Goal: Task Accomplishment & Management: Manage account settings

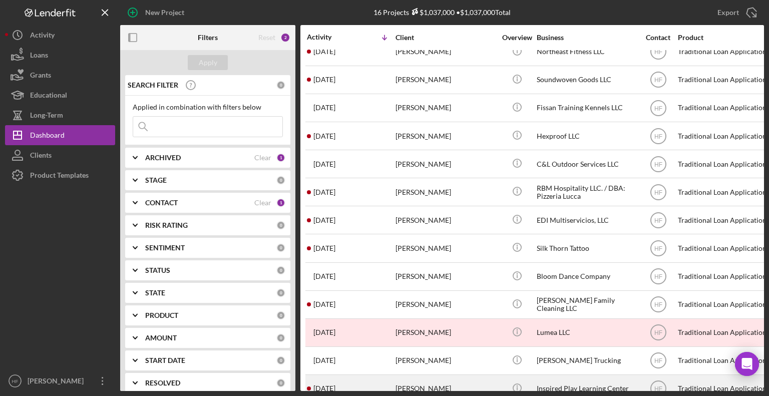
scroll to position [121, 0]
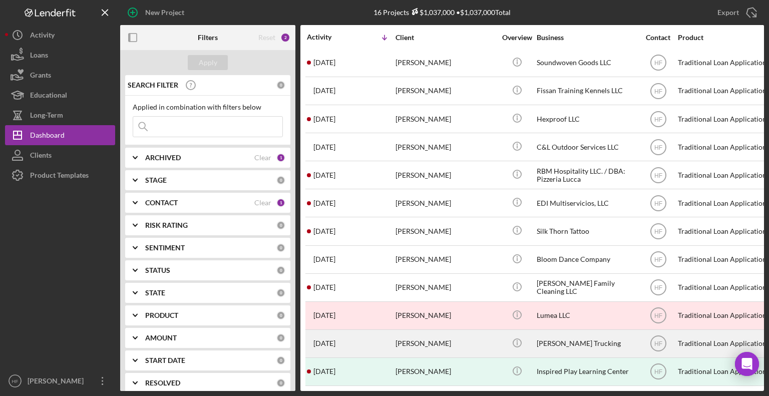
click at [472, 327] on div "[PERSON_NAME]" at bounding box center [445, 343] width 100 height 27
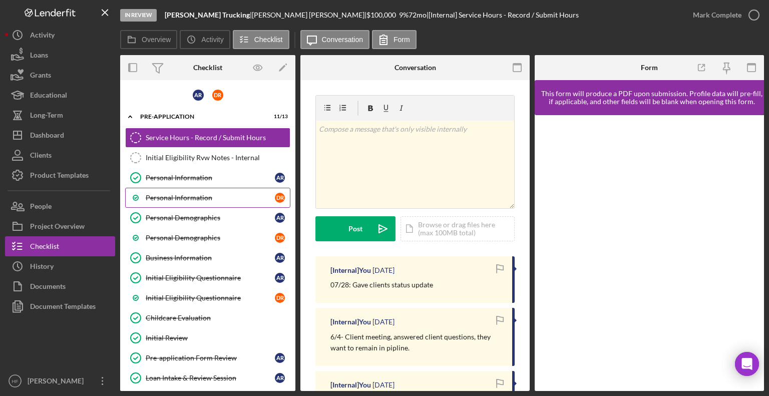
click at [190, 189] on link "Personal Information D R" at bounding box center [207, 198] width 165 height 20
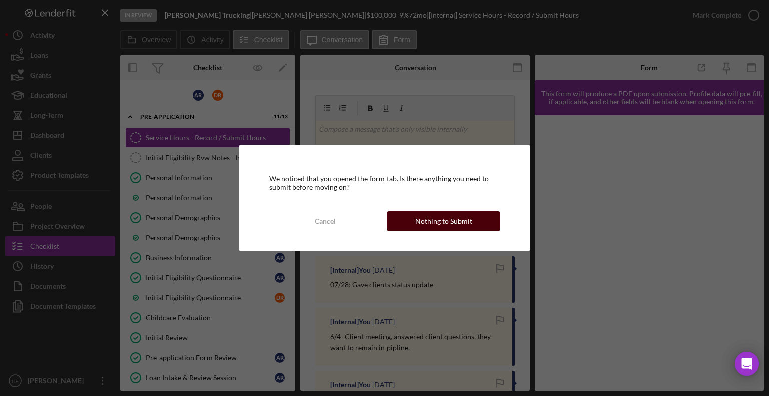
click at [463, 220] on div "Nothing to Submit" at bounding box center [443, 221] width 57 height 20
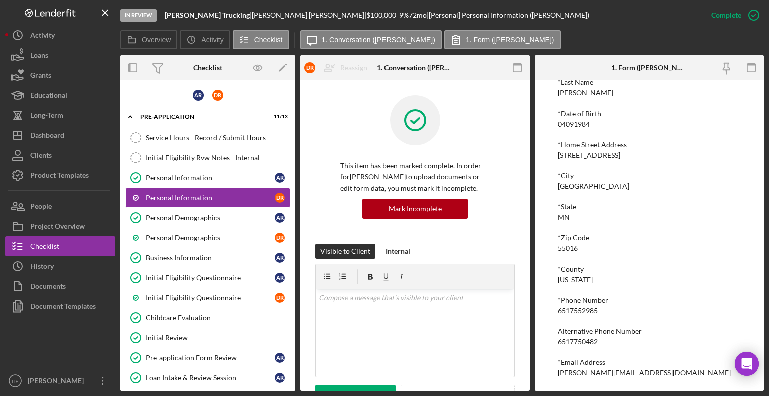
scroll to position [115, 0]
click at [64, 140] on div "Dashboard" at bounding box center [47, 136] width 34 height 23
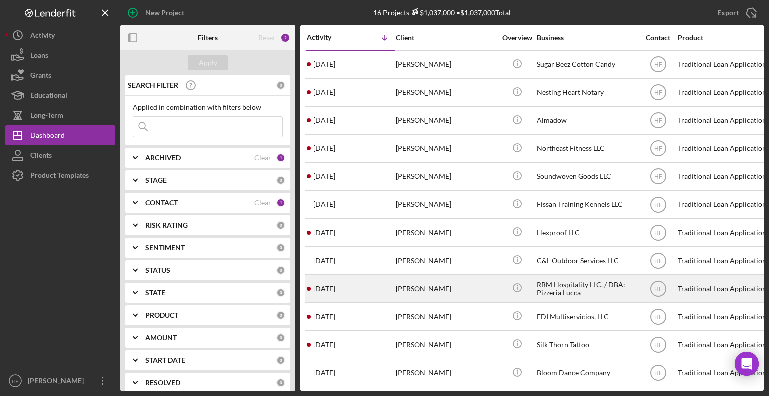
click at [443, 299] on div "[PERSON_NAME]" at bounding box center [445, 288] width 100 height 27
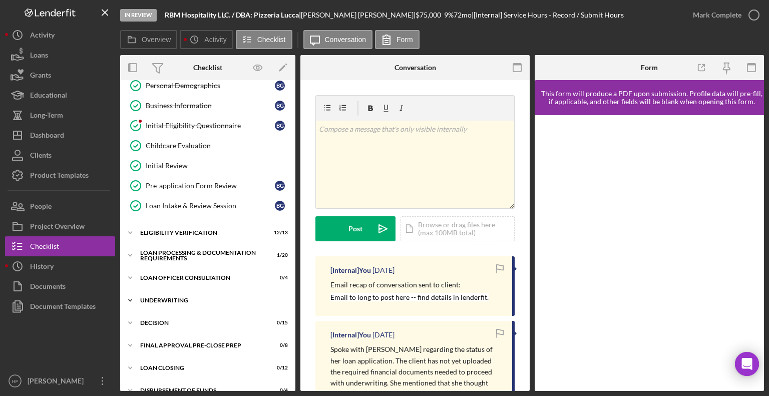
scroll to position [170, 0]
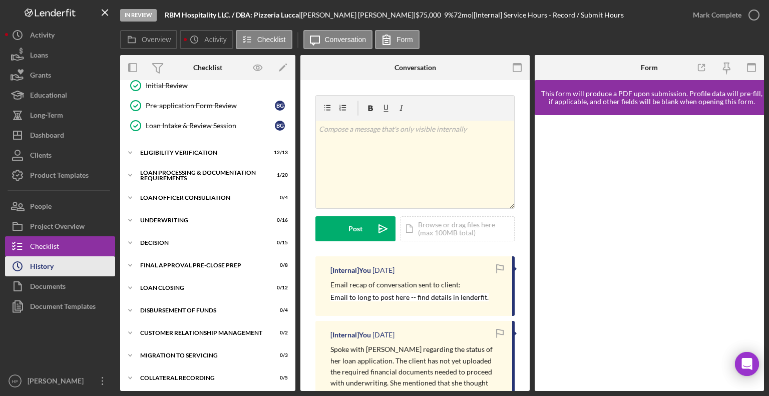
click at [59, 272] on button "Icon/History History" at bounding box center [60, 266] width 110 height 20
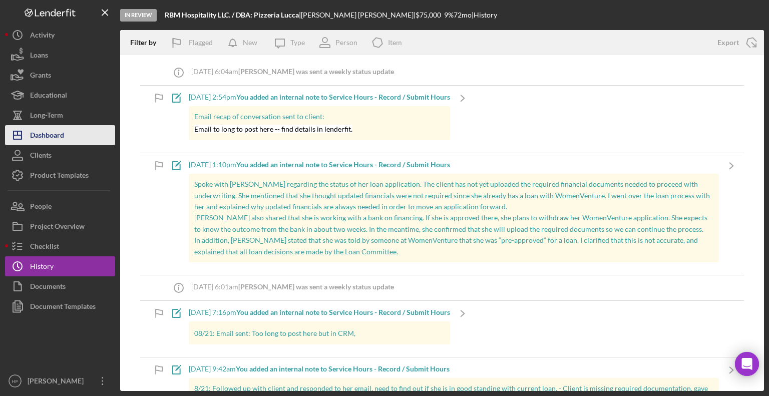
click at [70, 134] on button "Icon/Dashboard Dashboard" at bounding box center [60, 135] width 110 height 20
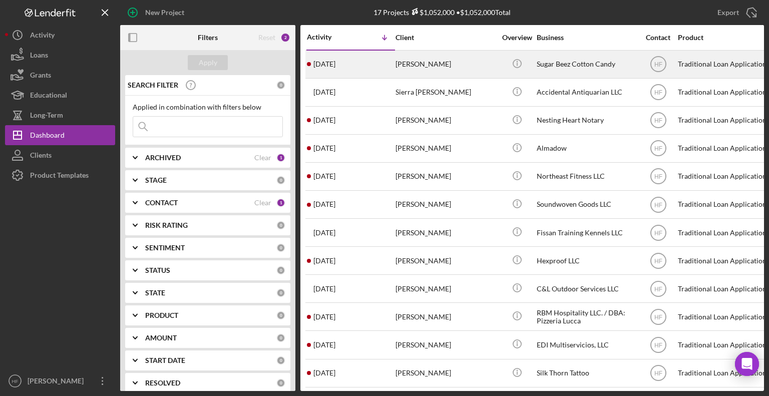
click at [431, 68] on div "[PERSON_NAME]" at bounding box center [445, 64] width 100 height 27
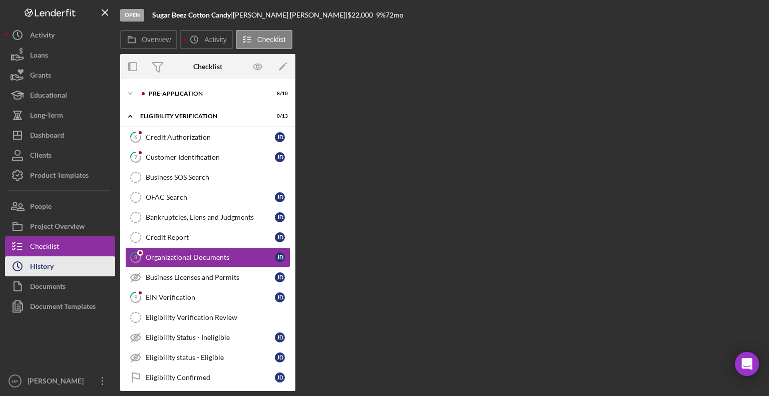
click at [88, 269] on button "Icon/History History" at bounding box center [60, 266] width 110 height 20
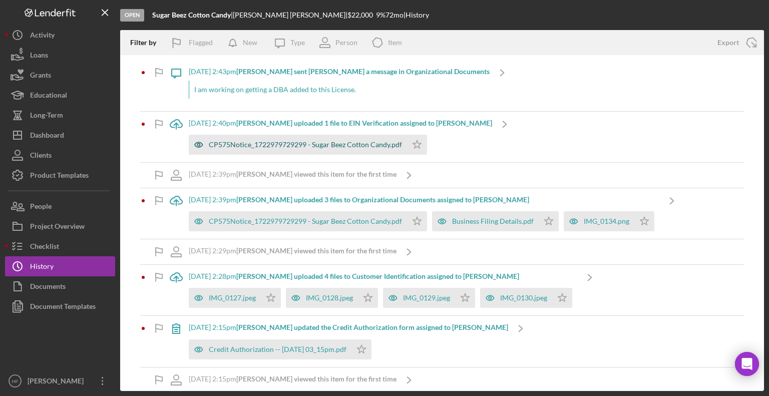
click at [359, 149] on div "CP575Notice_1722979729299 - Sugar Beez Cotton Candy.pdf" at bounding box center [298, 145] width 218 height 20
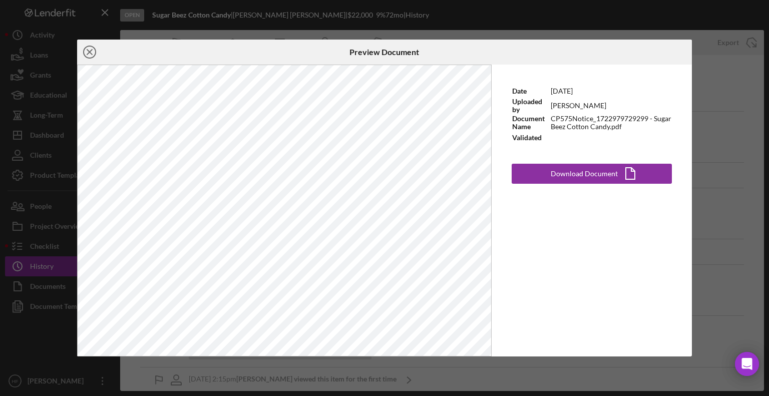
click at [89, 52] on line at bounding box center [89, 52] width 5 height 5
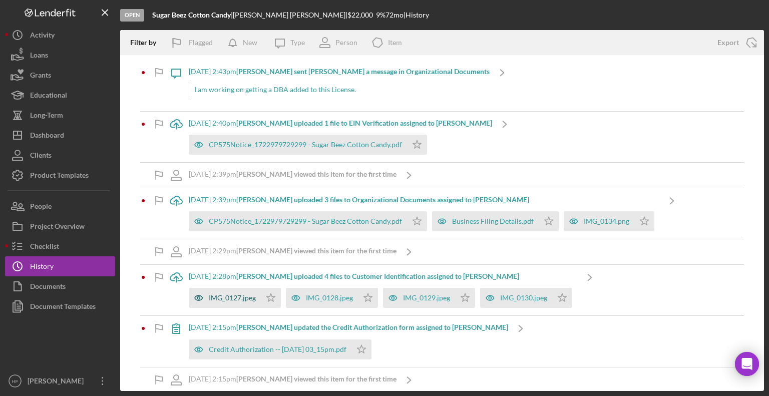
click at [240, 297] on div "IMG_0127.jpeg" at bounding box center [232, 298] width 47 height 8
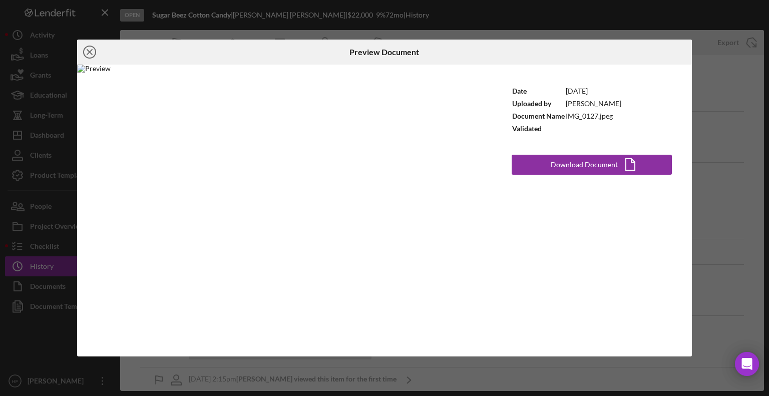
click at [91, 50] on line at bounding box center [89, 52] width 5 height 5
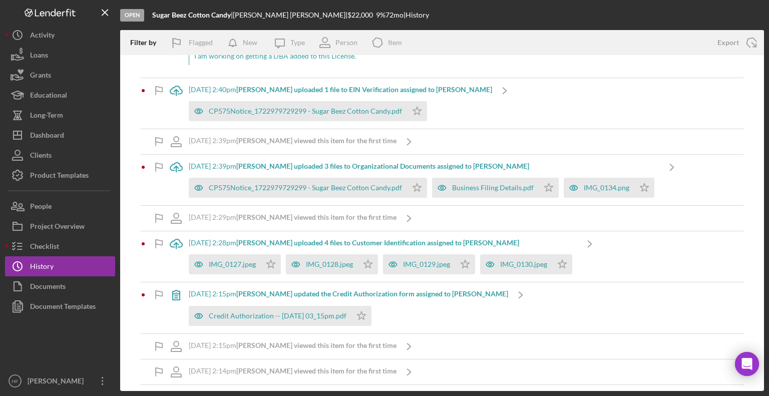
scroll to position [50, 0]
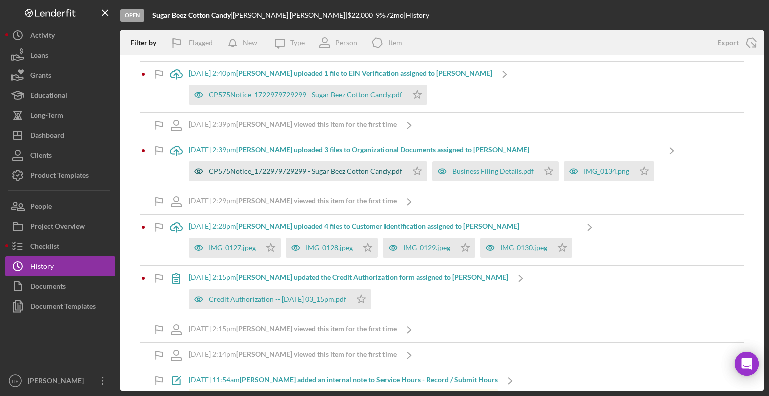
click at [335, 179] on div "CP575Notice_1722979729299 - Sugar Beez Cotton Candy.pdf" at bounding box center [298, 171] width 218 height 20
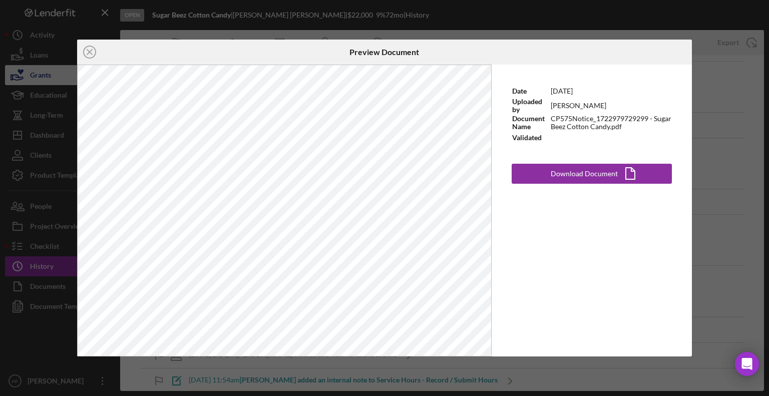
drag, startPoint x: 86, startPoint y: 54, endPoint x: 110, endPoint y: 66, distance: 27.1
click at [86, 53] on icon "Icon/Close" at bounding box center [89, 52] width 25 height 25
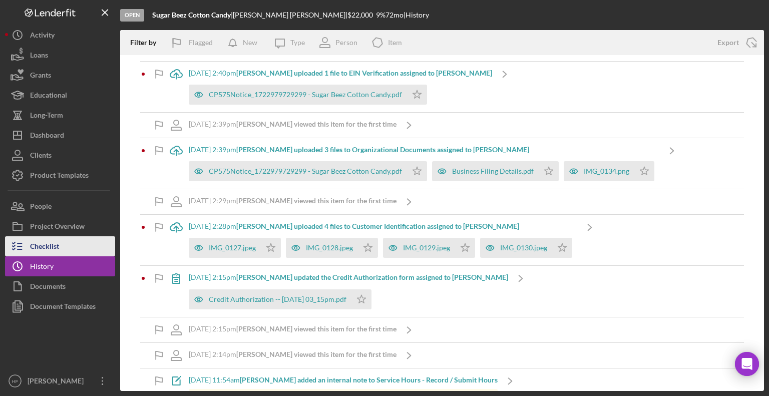
click at [82, 244] on button "Checklist" at bounding box center [60, 246] width 110 height 20
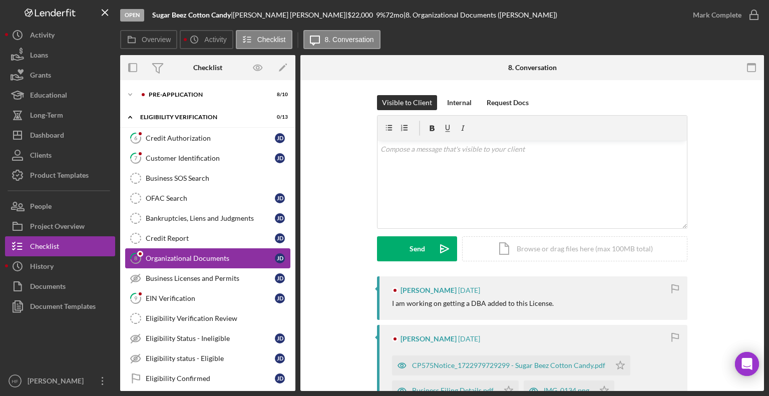
scroll to position [21, 0]
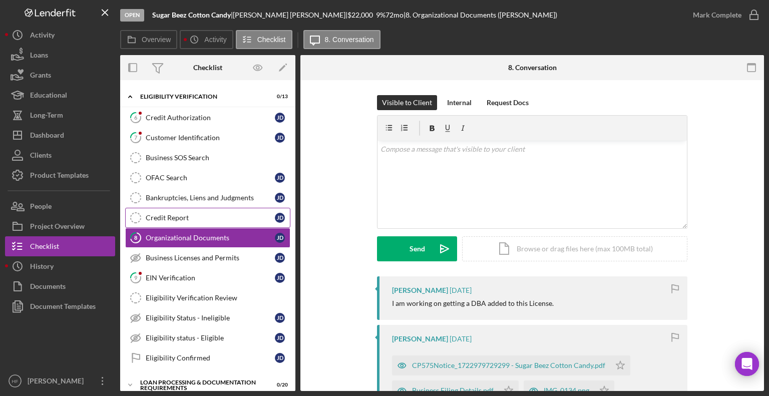
click at [220, 220] on link "Credit Report Credit Report [PERSON_NAME]" at bounding box center [207, 218] width 165 height 20
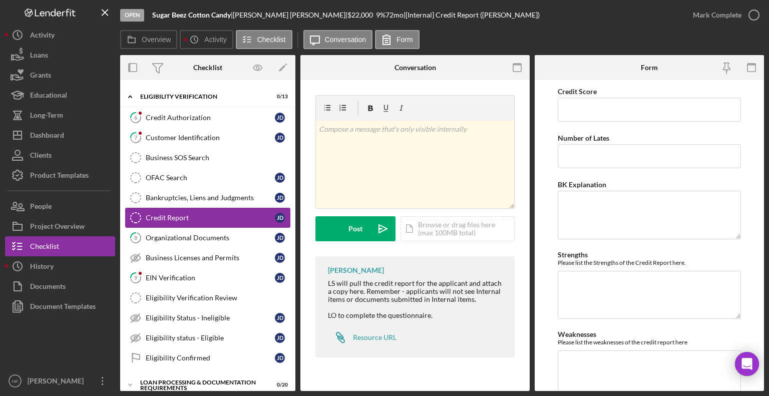
click at [220, 208] on link "Credit Report Credit Report [PERSON_NAME]" at bounding box center [207, 218] width 165 height 20
click at [211, 120] on div "Credit Authorization" at bounding box center [210, 118] width 129 height 8
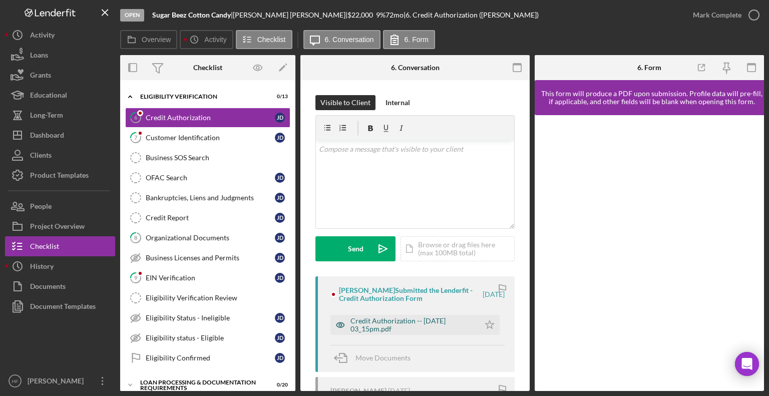
click at [404, 326] on div "Credit Authorization -- [DATE] 03_15pm.pdf" at bounding box center [412, 325] width 124 height 16
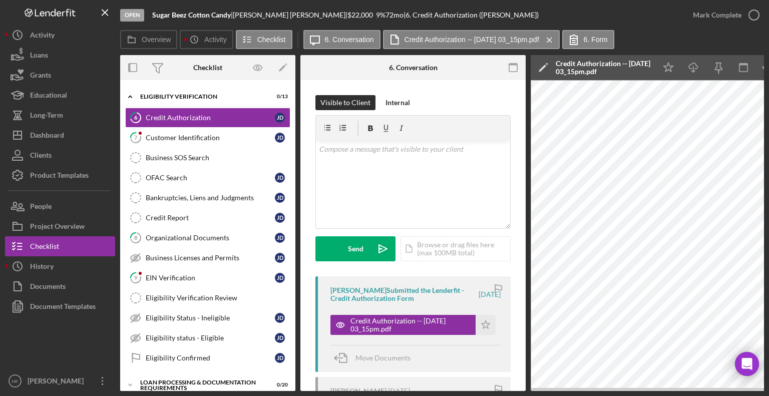
drag, startPoint x: 670, startPoint y: 73, endPoint x: 703, endPoint y: 44, distance: 43.6
click at [672, 70] on icon "Icon/Star" at bounding box center [668, 68] width 23 height 23
click at [688, 15] on div "Mark Complete" at bounding box center [717, 15] width 49 height 20
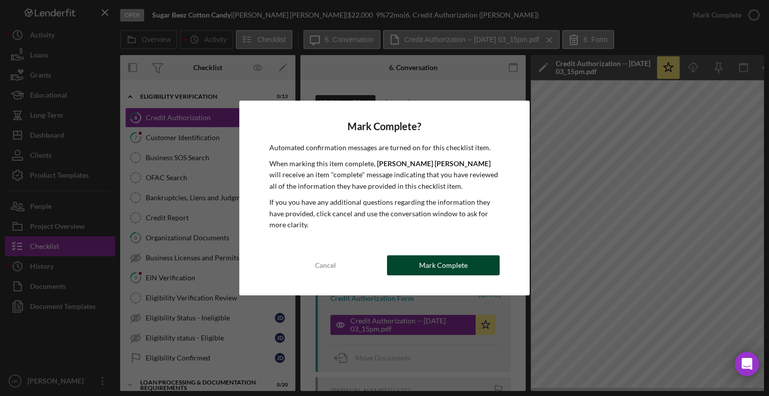
click at [426, 273] on div "Mark Complete" at bounding box center [443, 265] width 49 height 20
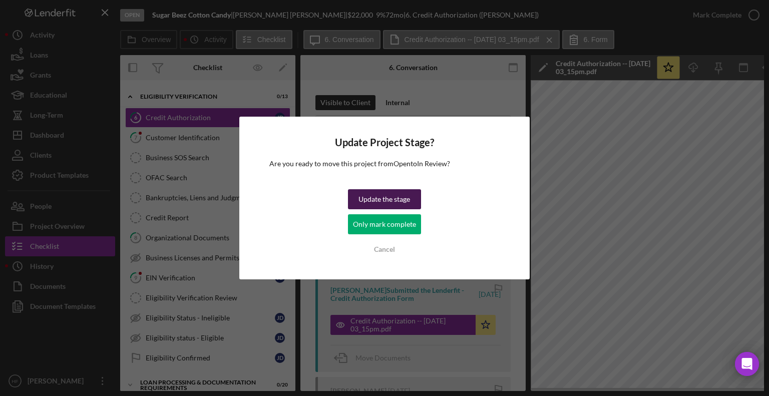
click at [382, 196] on div "Update the stage" at bounding box center [384, 199] width 52 height 20
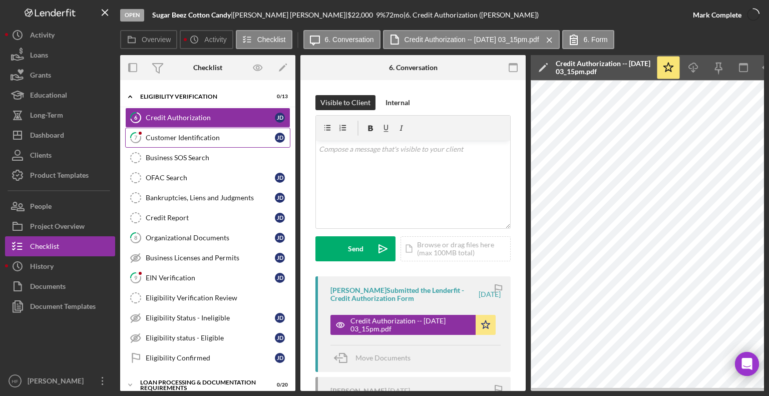
click at [214, 131] on link "7 Customer Identification [PERSON_NAME]" at bounding box center [207, 138] width 165 height 20
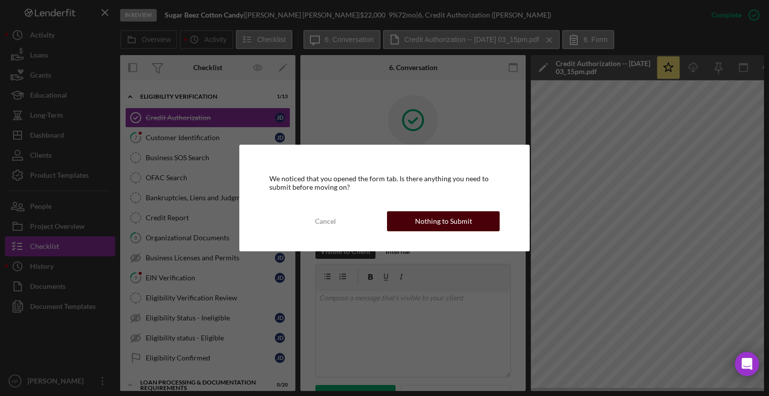
click at [455, 227] on div "Nothing to Submit" at bounding box center [443, 221] width 57 height 20
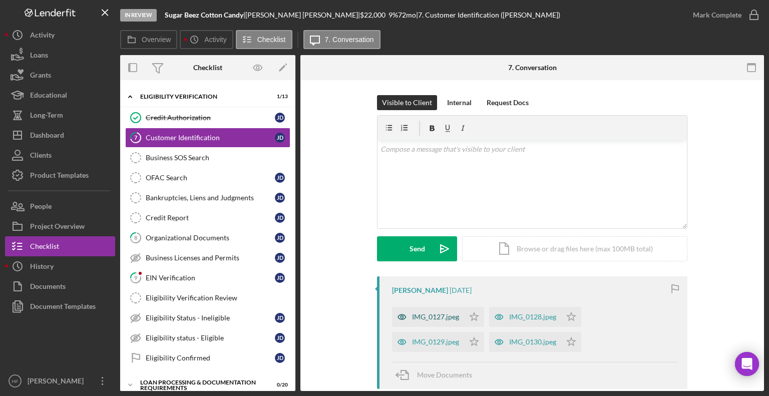
click at [419, 320] on div "IMG_0127.jpeg" at bounding box center [435, 317] width 47 height 8
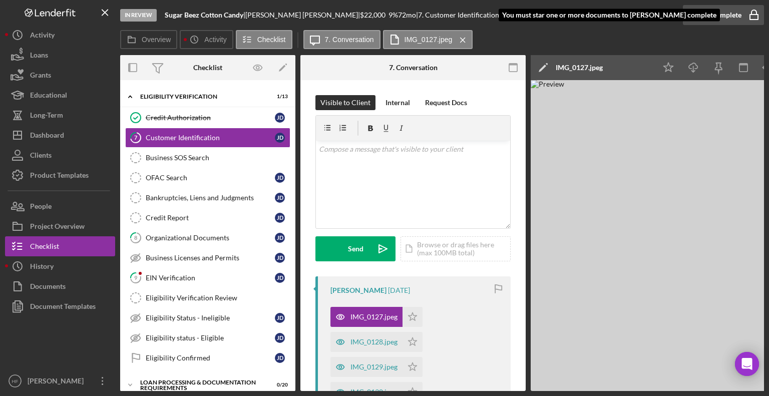
click at [688, 21] on div "Mark Complete" at bounding box center [717, 15] width 49 height 20
click at [548, 74] on icon "Icon/Edit" at bounding box center [542, 67] width 25 height 25
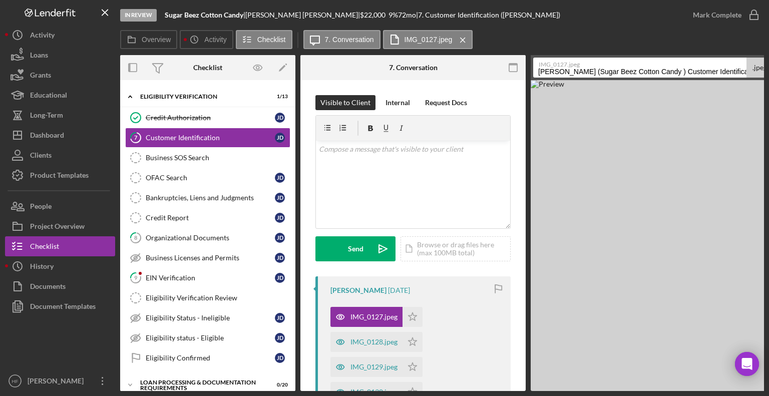
click at [537, 70] on input "[PERSON_NAME] (Sugar Beez Cotton Candy ) Customer Identification 20250902" at bounding box center [639, 68] width 213 height 20
drag, startPoint x: 613, startPoint y: 74, endPoint x: 754, endPoint y: 73, distance: 141.6
click at [688, 73] on div "IMG_0127.jpeg ID- DL -[PERSON_NAME] (Sugar Beez Cotton Candy ) Customer Identif…" at bounding box center [653, 68] width 240 height 20
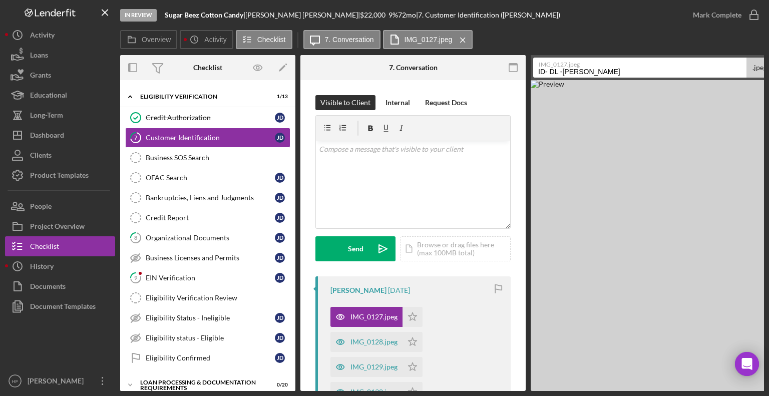
type input "ID- DL -[PERSON_NAME]"
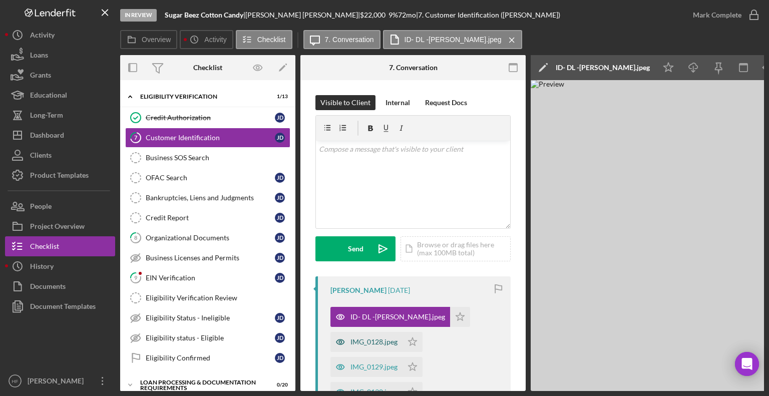
click at [366, 327] on div "IMG_0128.jpeg" at bounding box center [373, 342] width 47 height 8
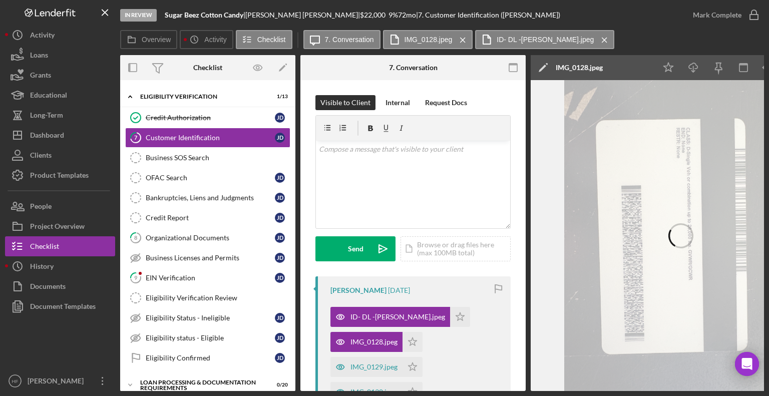
click at [542, 72] on icon "Icon/Edit" at bounding box center [542, 67] width 25 height 25
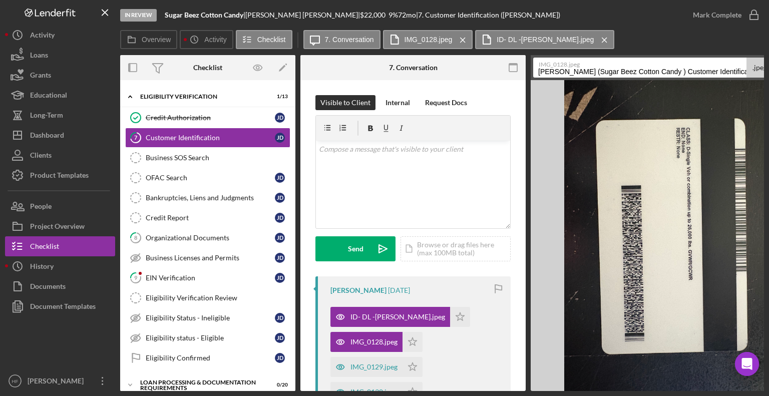
click at [537, 68] on input "[PERSON_NAME] (Sugar Beez Cotton Candy ) Customer Identification 20250902" at bounding box center [639, 68] width 213 height 20
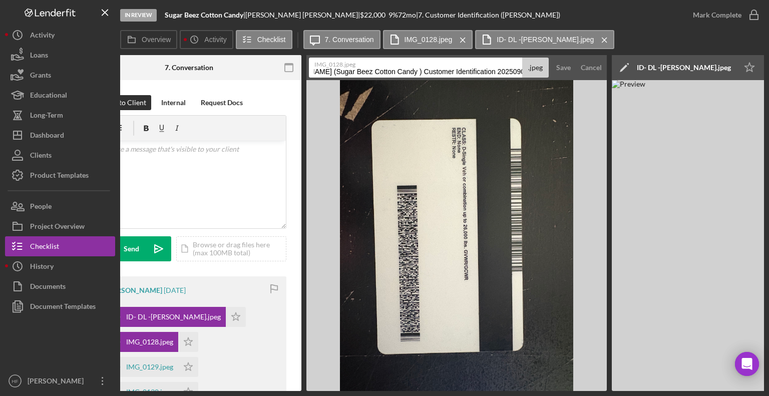
drag, startPoint x: 639, startPoint y: 72, endPoint x: 768, endPoint y: 68, distance: 129.2
click at [688, 68] on div "In Review Sugar Beez Cotton Candy | [PERSON_NAME] | $22,000 $22,000 9 % 72 mo |…" at bounding box center [384, 198] width 769 height 396
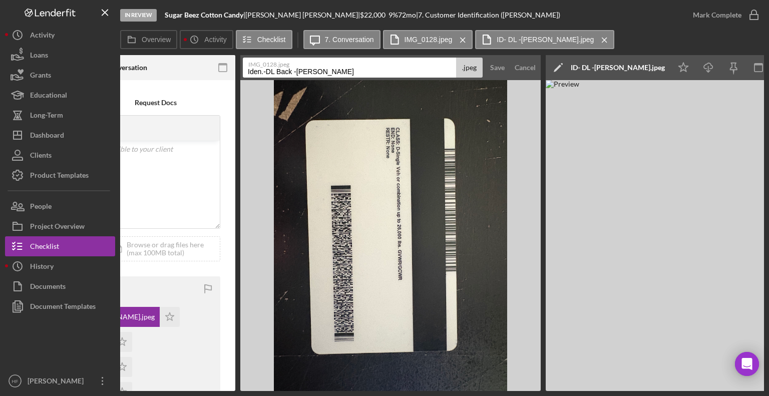
scroll to position [0, 0]
type input "Iden.-DL Back -[PERSON_NAME]"
click at [488, 64] on button "Save" at bounding box center [497, 68] width 25 height 20
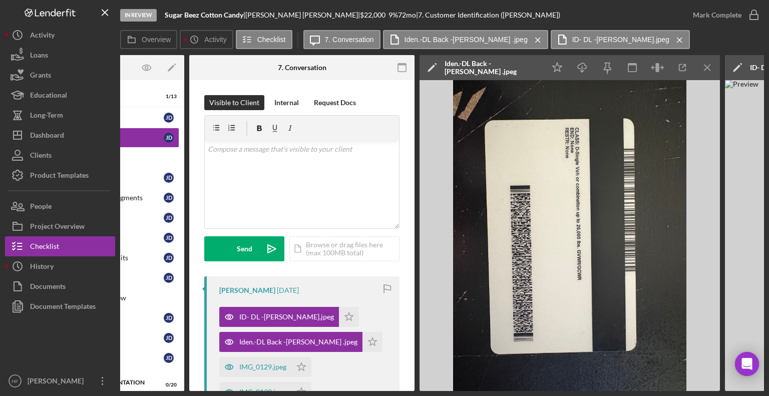
scroll to position [0, 105]
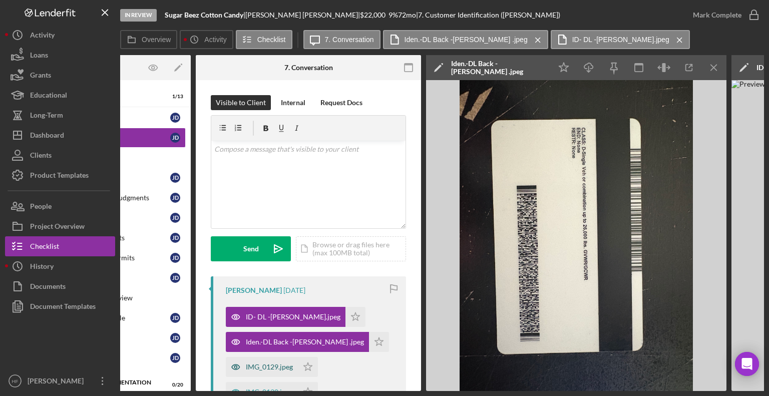
click at [261, 327] on div "IMG_0129.jpeg" at bounding box center [269, 367] width 47 height 8
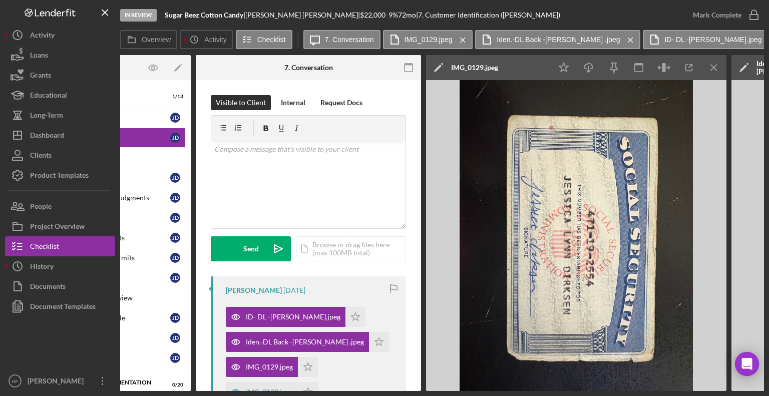
click at [439, 69] on icon "Icon/Edit" at bounding box center [438, 67] width 25 height 25
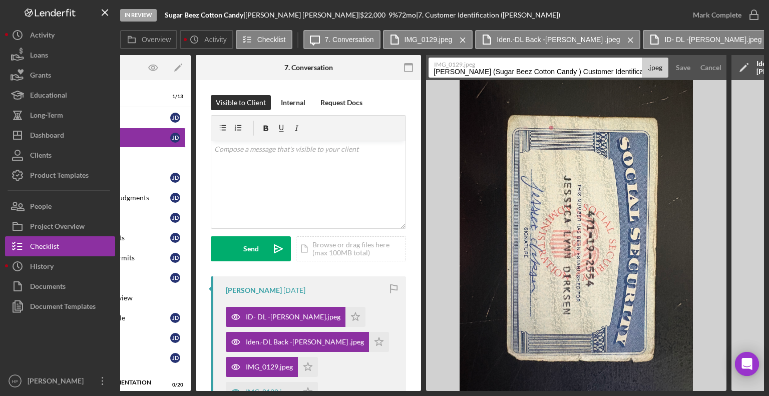
click at [429, 72] on input "[PERSON_NAME] (Sugar Beez Cotton Candy ) Customer Identification 20250902" at bounding box center [534, 68] width 213 height 20
click at [450, 71] on input "Iden.[PERSON_NAME] (Sugar Beez Cotton Candy ) Customer Identification 20250902" at bounding box center [534, 68] width 213 height 20
drag, startPoint x: 518, startPoint y: 70, endPoint x: 646, endPoint y: 71, distance: 127.1
click at [646, 71] on div "IMG_0129.jpeg Iden.-[PERSON_NAME] (Sugar Beez Cotton Candy ) Customer Identific…" at bounding box center [548, 68] width 240 height 20
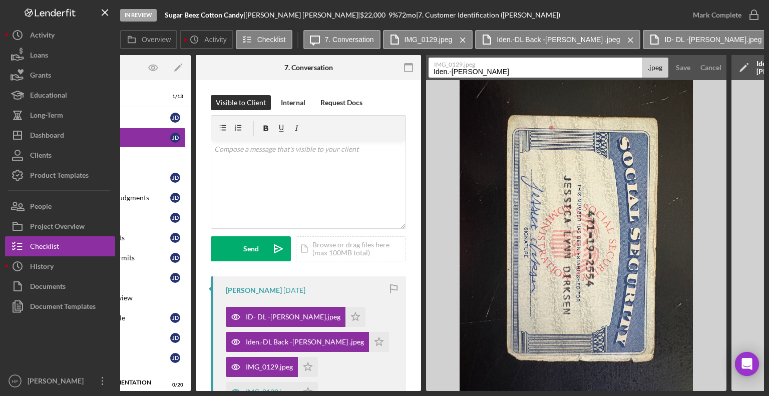
scroll to position [0, 0]
type input "Iden.-[PERSON_NAME]"
click at [671, 58] on button "Save" at bounding box center [683, 68] width 25 height 20
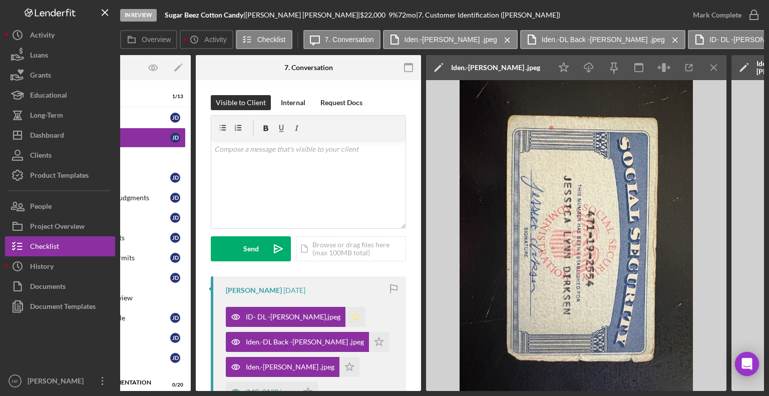
click at [348, 322] on icon "Icon/Star" at bounding box center [355, 317] width 20 height 20
click at [375, 327] on polygon "button" at bounding box center [379, 341] width 9 height 8
click at [347, 327] on icon "Icon/Star" at bounding box center [349, 367] width 20 height 20
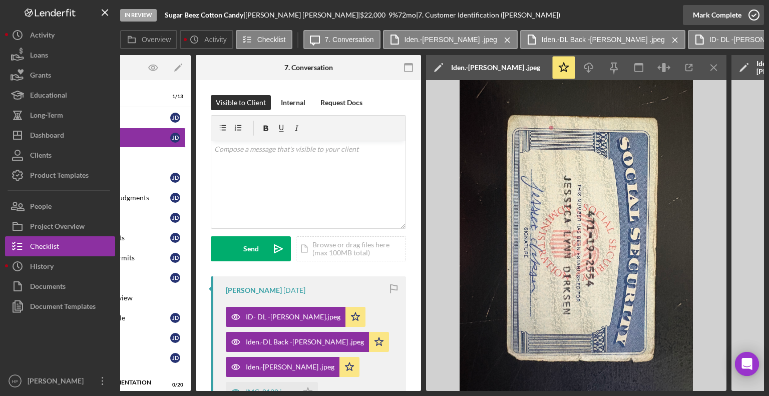
click at [688, 15] on div "Mark Complete" at bounding box center [717, 15] width 49 height 20
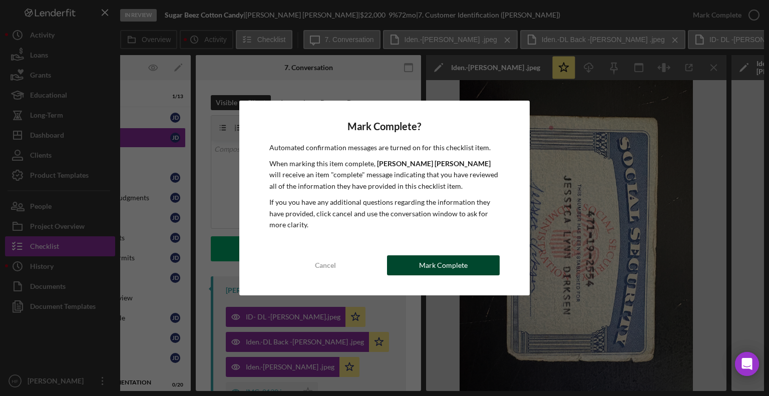
click at [442, 262] on div "Mark Complete" at bounding box center [443, 265] width 49 height 20
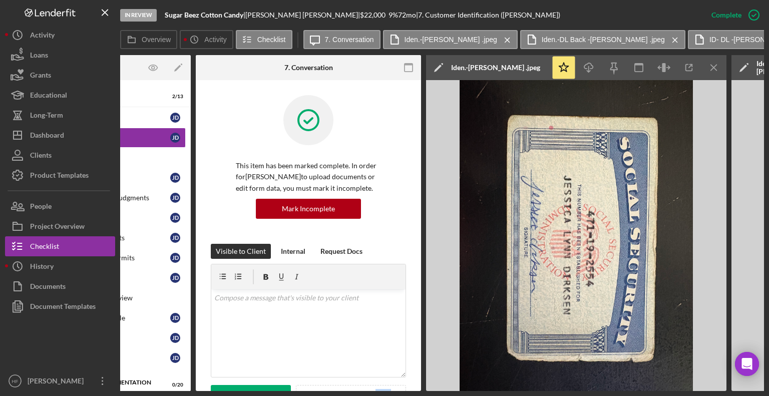
scroll to position [30, 0]
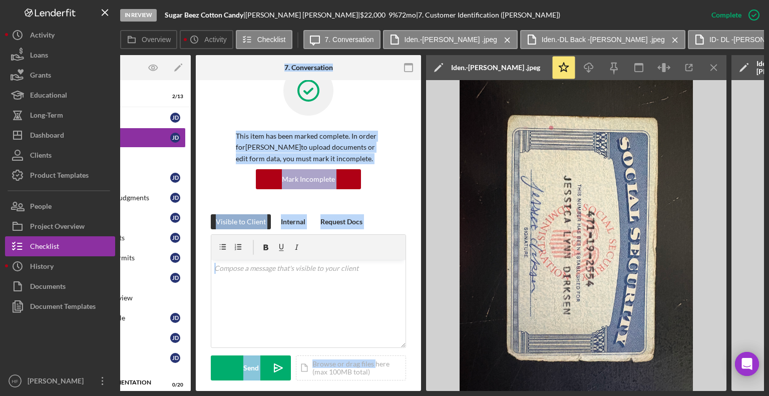
drag, startPoint x: 373, startPoint y: 387, endPoint x: 187, endPoint y: 370, distance: 187.0
click at [187, 327] on div "Overview Internal Workflow Stage In Review Icon/Dropdown Arrow Archive (can una…" at bounding box center [442, 223] width 644 height 336
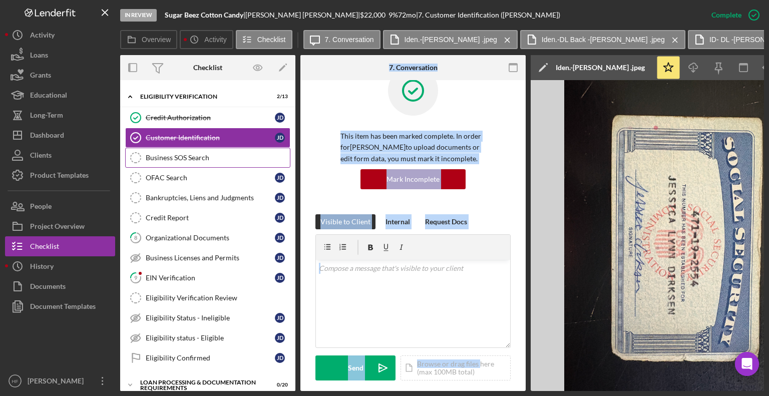
click at [184, 154] on div "Business SOS Search" at bounding box center [218, 158] width 144 height 8
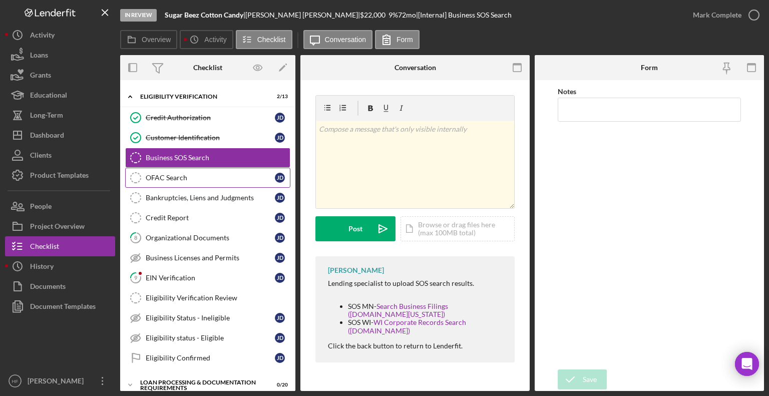
click at [186, 183] on link "OFAC Search OFAC Search [PERSON_NAME]" at bounding box center [207, 178] width 165 height 20
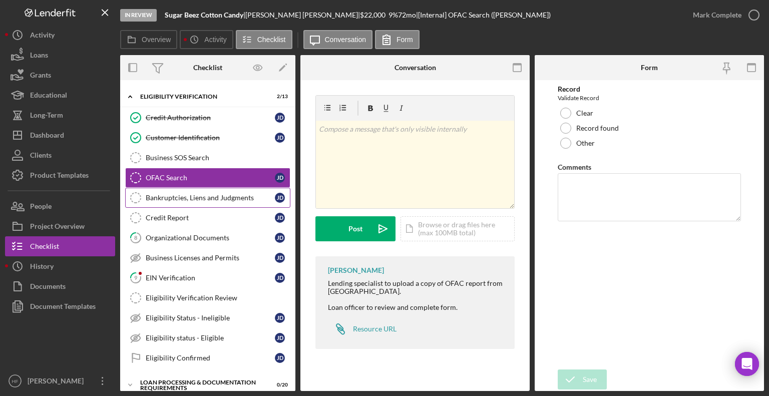
click at [186, 202] on link "Bankruptcies, Liens and Judgments Bankruptcies, Liens and Judgments [PERSON_NAM…" at bounding box center [207, 198] width 165 height 20
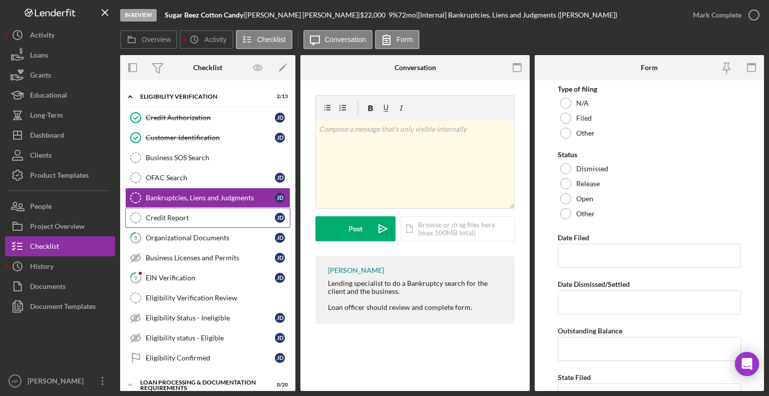
click at [186, 226] on link "Credit Report Credit Report [PERSON_NAME]" at bounding box center [207, 218] width 165 height 20
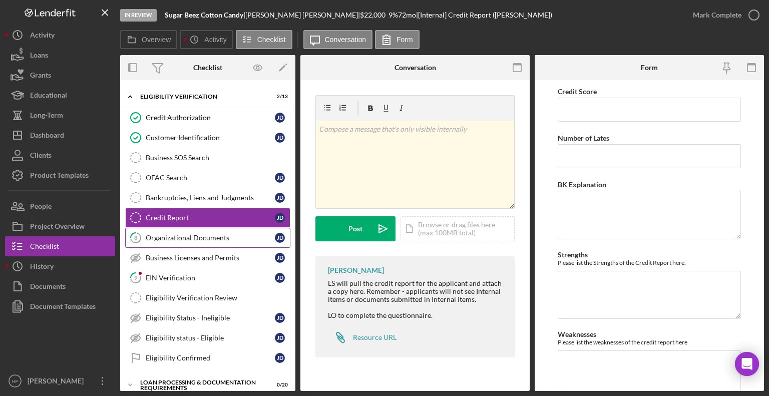
click at [188, 238] on div "Organizational Documents" at bounding box center [210, 238] width 129 height 8
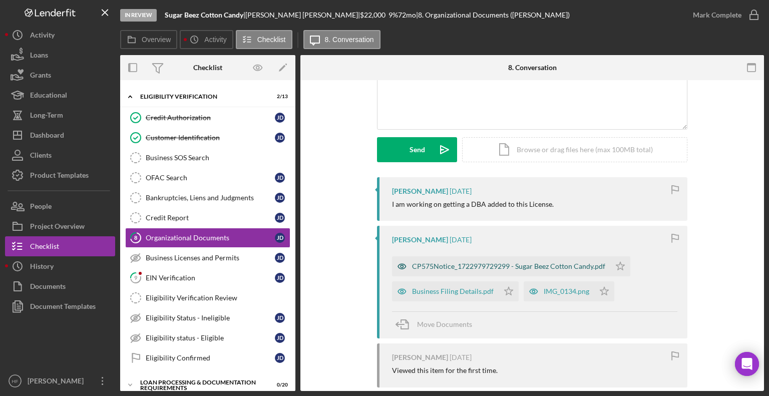
scroll to position [100, 0]
click at [499, 271] on div "CP575Notice_1722979729299 - Sugar Beez Cotton Candy.pdf" at bounding box center [501, 265] width 218 height 20
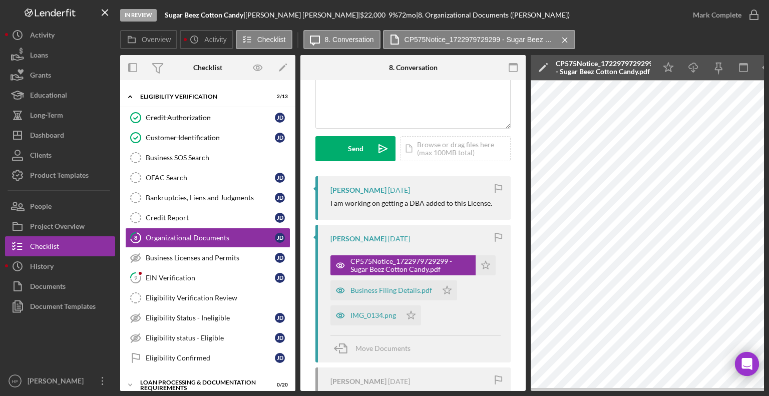
scroll to position [0, 67]
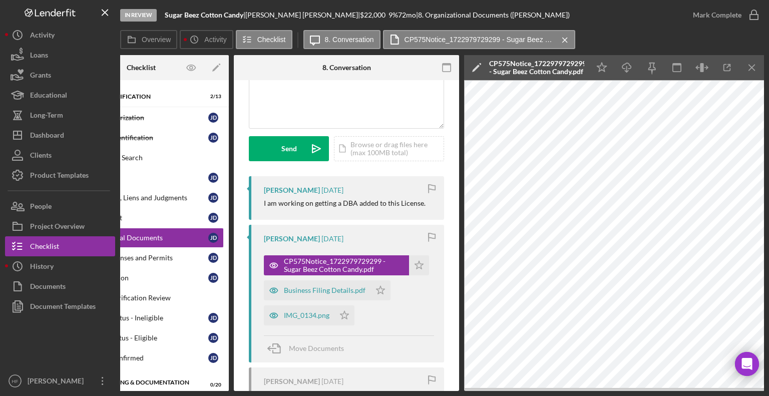
click at [475, 71] on icon "Icon/Edit" at bounding box center [476, 67] width 25 height 25
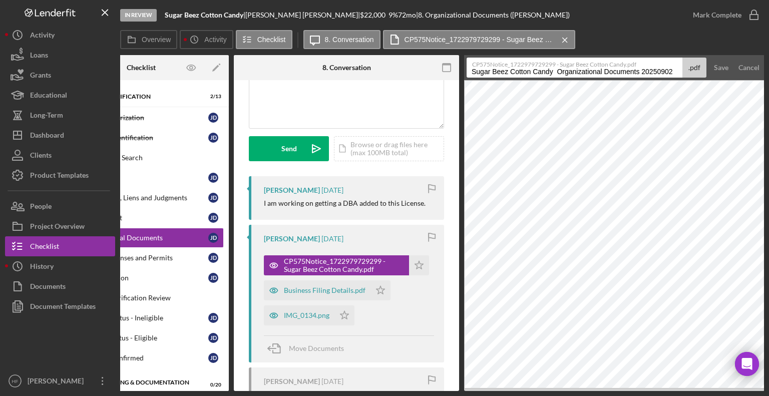
click at [468, 70] on input "Sugar Beez Cotton Candy Organizational Documents 20250902" at bounding box center [574, 68] width 216 height 20
drag, startPoint x: 593, startPoint y: 70, endPoint x: 697, endPoint y: 65, distance: 104.2
click at [688, 65] on div "CP575Notice_1722979729299 - Sugar Beez Cotton Candy.pdf Report- EIN Sugar Beez …" at bounding box center [586, 68] width 240 height 20
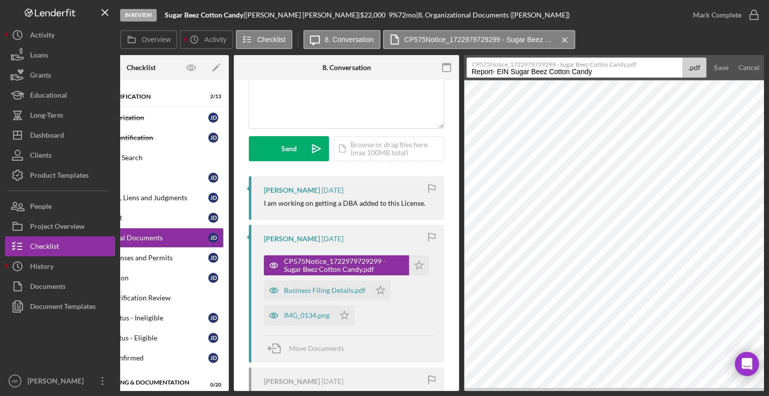
click at [510, 71] on input "Report- EIN Sugar Beez Cotton Candy" at bounding box center [574, 68] width 216 height 20
type input "Report- EIN -Sugar Beez Cotton Candy"
click at [688, 70] on div "Save" at bounding box center [721, 68] width 15 height 20
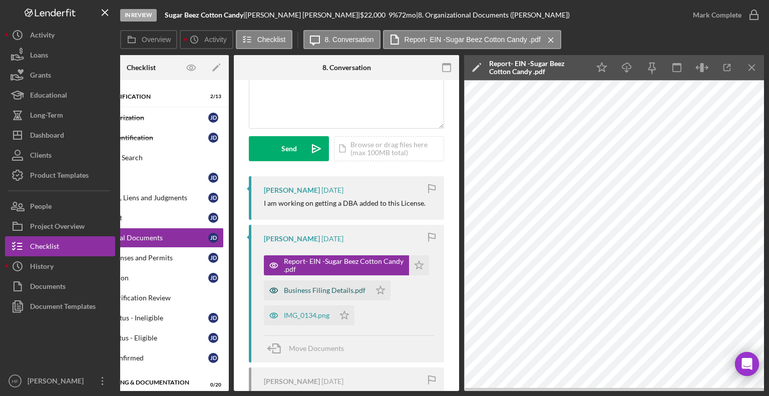
click at [319, 292] on div "Business Filing Details.pdf" at bounding box center [325, 290] width 82 height 8
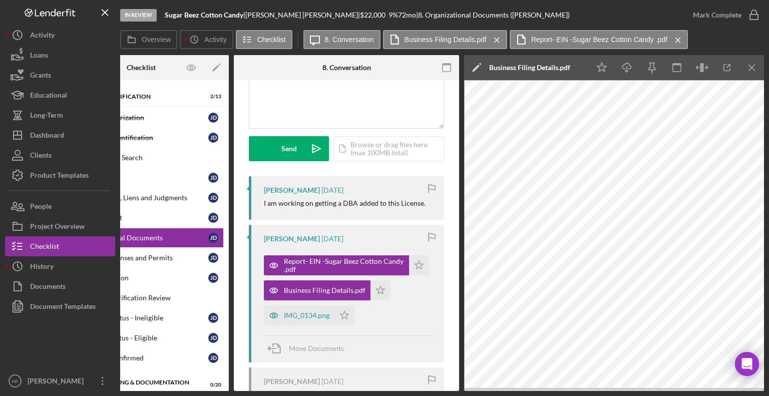
click at [472, 72] on icon "Icon/Edit" at bounding box center [476, 67] width 25 height 25
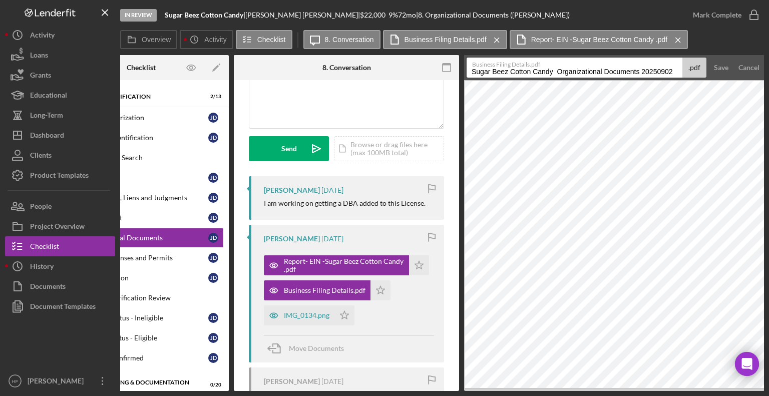
click at [470, 74] on input "Sugar Beez Cotton Candy Organizational Documents 20250902" at bounding box center [574, 68] width 216 height 20
click at [499, 71] on input "Reports- SOS Sugar Beez Cotton Candy Organizational Documents 20250902" at bounding box center [574, 68] width 216 height 20
drag, startPoint x: 615, startPoint y: 68, endPoint x: 685, endPoint y: 72, distance: 70.2
click at [685, 72] on div "Business Filing Details.pdf Reports-[[GEOGRAPHIC_DATA]]-SOS Sugar Beez Cotton C…" at bounding box center [586, 68] width 240 height 20
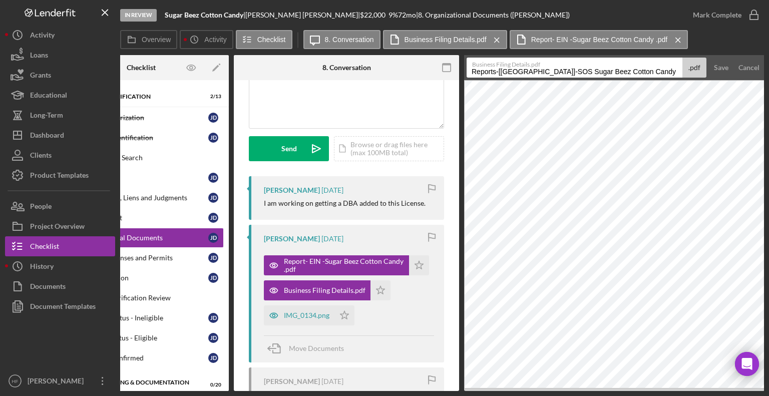
scroll to position [0, 0]
type input "Reports-[[GEOGRAPHIC_DATA]]-SOS Sugar Beez Cotton Candy LLC"
click at [688, 64] on div "Save" at bounding box center [721, 68] width 15 height 20
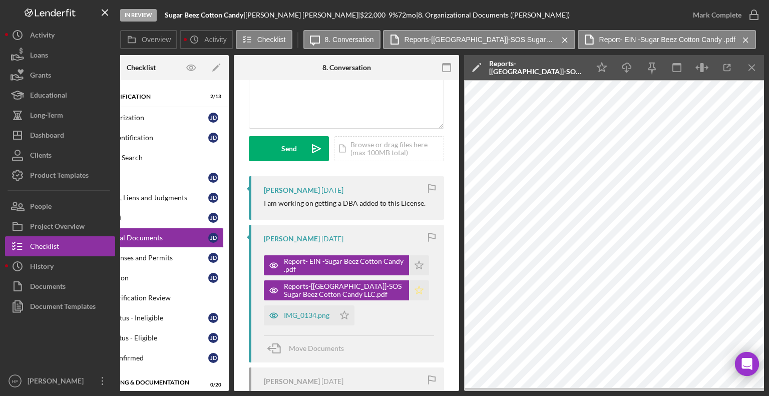
click at [420, 294] on icon "Icon/Star" at bounding box center [419, 290] width 20 height 20
click at [416, 265] on icon "Icon/Star" at bounding box center [419, 265] width 20 height 20
click at [280, 317] on icon "button" at bounding box center [274, 315] width 20 height 20
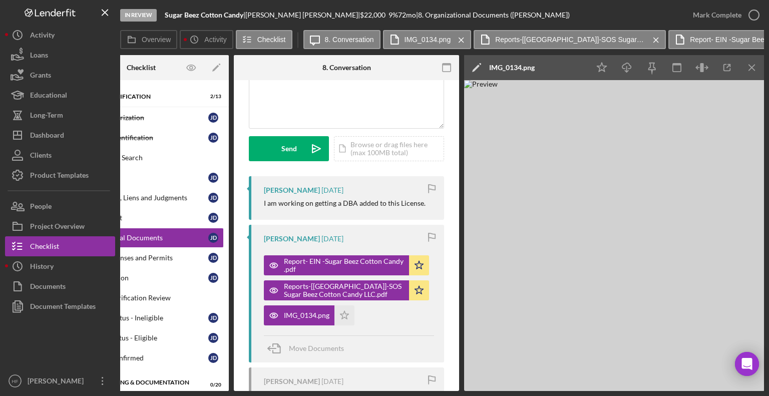
click at [476, 69] on icon "Icon/Edit" at bounding box center [476, 67] width 25 height 25
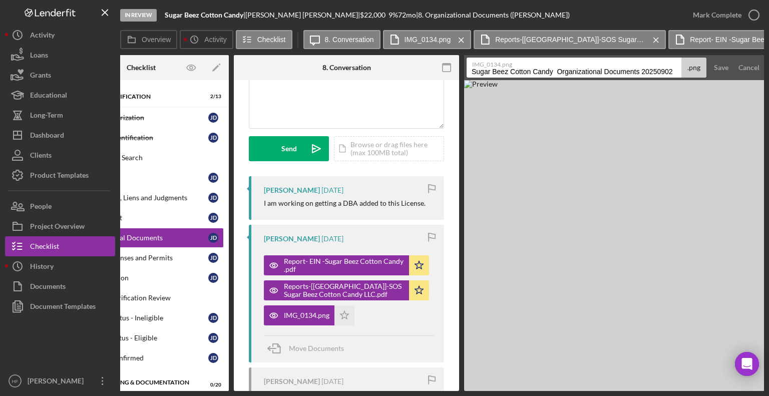
click at [470, 73] on input "Sugar Beez Cotton Candy Organizational Documents 20250902" at bounding box center [573, 68] width 215 height 20
drag, startPoint x: 578, startPoint y: 70, endPoint x: 681, endPoint y: 68, distance: 102.6
click at [681, 68] on div "IMG_0134.png SOS- Sugar Beez Cotton Candy Organizational Documents 20250902 .png" at bounding box center [586, 68] width 240 height 20
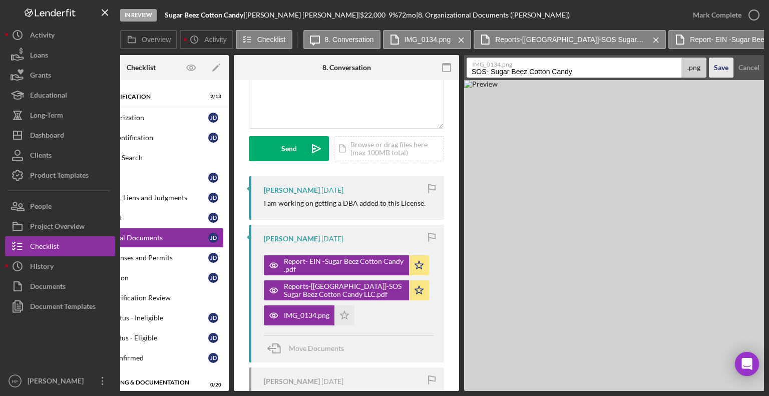
type input "SOS- Sugar Beez Cotton Candy"
click at [688, 66] on button "Save" at bounding box center [721, 68] width 25 height 20
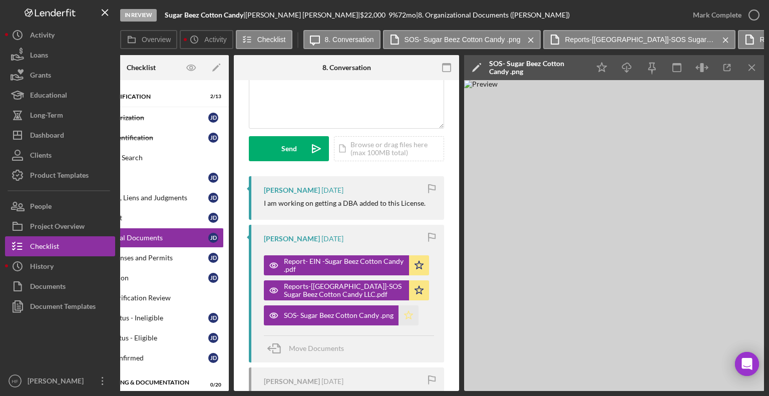
click at [404, 318] on icon "Icon/Star" at bounding box center [408, 315] width 20 height 20
click at [688, 13] on icon "button" at bounding box center [753, 15] width 25 height 25
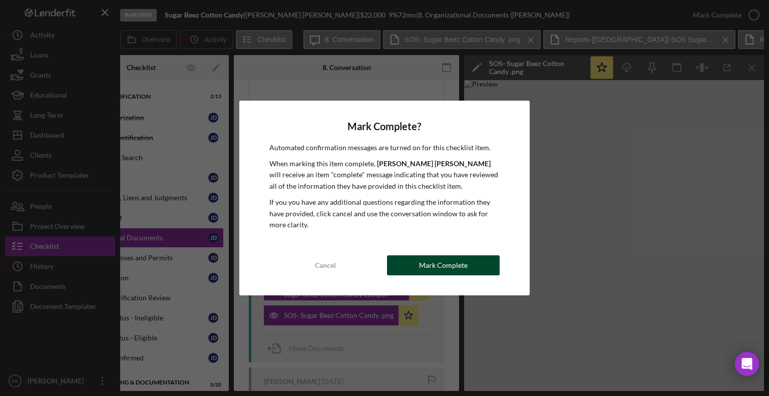
click at [432, 266] on div "Mark Complete" at bounding box center [443, 265] width 49 height 20
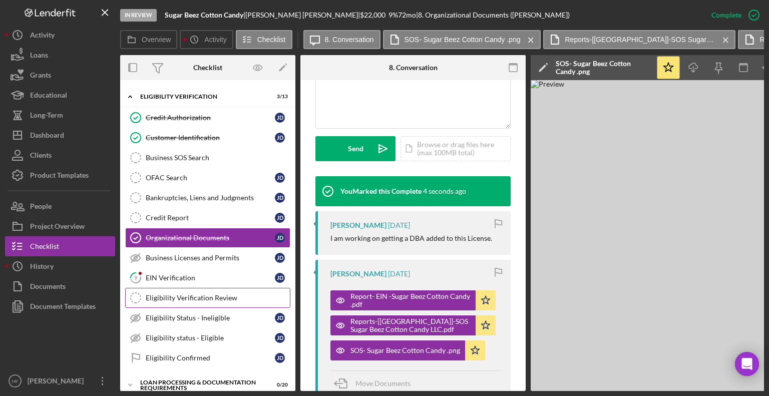
click at [192, 288] on link "Eligibility Verification Review Eligibility Verification Review" at bounding box center [207, 298] width 165 height 20
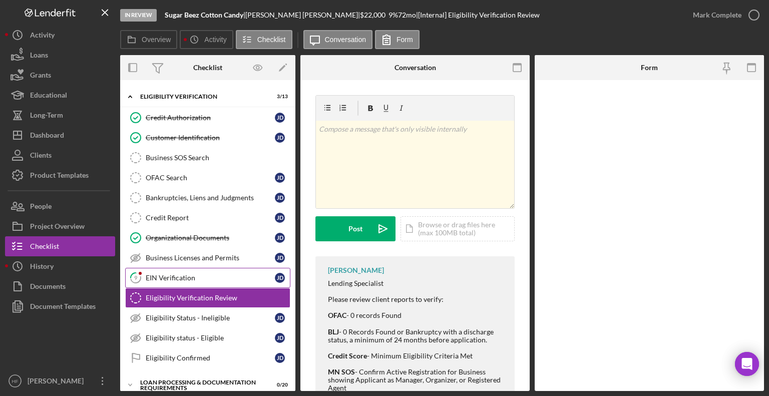
click at [191, 277] on div "EIN Verification" at bounding box center [210, 278] width 129 height 8
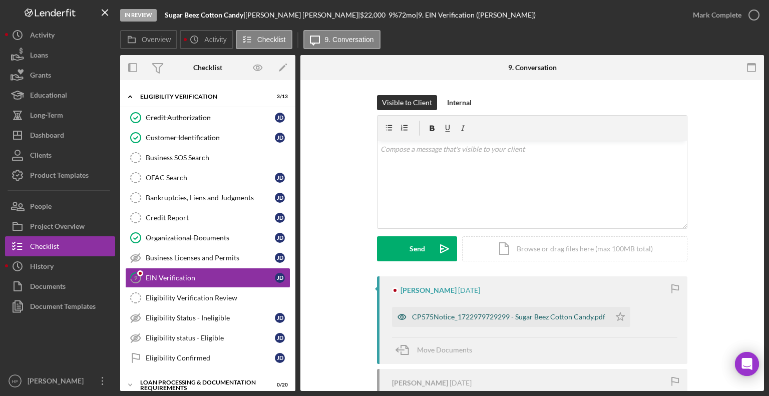
click at [459, 322] on div "CP575Notice_1722979729299 - Sugar Beez Cotton Candy.pdf" at bounding box center [501, 317] width 218 height 20
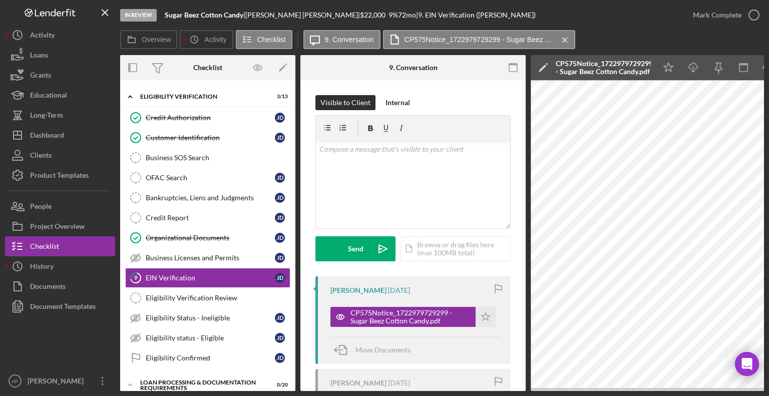
click at [547, 67] on icon "Icon/Edit" at bounding box center [542, 67] width 25 height 25
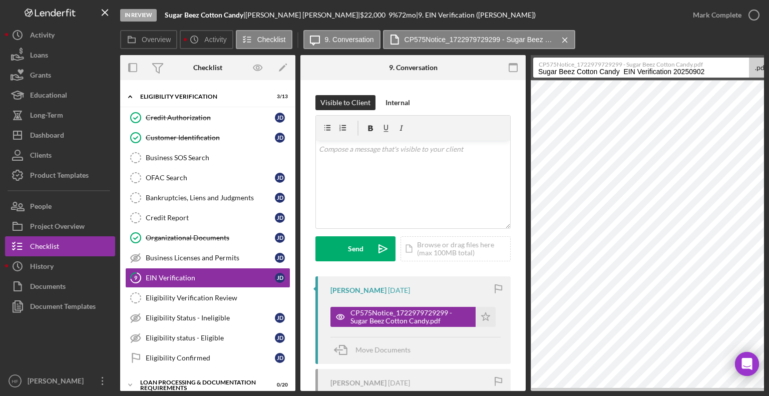
click at [541, 72] on input "Sugar Beez Cotton Candy EIN Verification 20250902" at bounding box center [641, 68] width 216 height 20
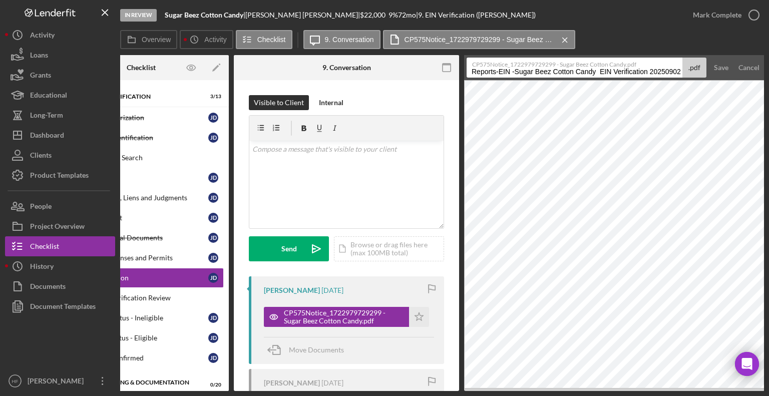
drag, startPoint x: 668, startPoint y: 72, endPoint x: 768, endPoint y: 73, distance: 100.6
click at [688, 73] on div "In Review Sugar Beez Cotton Candy | [PERSON_NAME] | $22,000 $22,000 9 % 72 mo |…" at bounding box center [384, 198] width 769 height 396
type input "Reports-EIN -Sugar Beez Cotton Candy (Duplicate)"
click at [688, 63] on div "Save" at bounding box center [721, 68] width 15 height 20
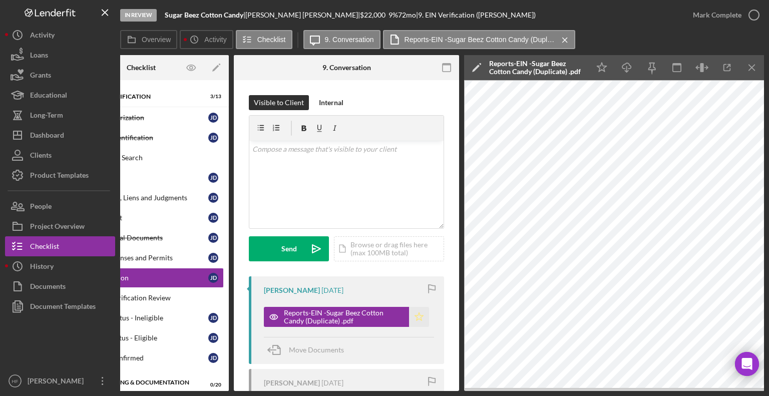
click at [416, 319] on icon "Icon/Star" at bounding box center [419, 317] width 20 height 20
click at [688, 15] on icon "button" at bounding box center [753, 15] width 25 height 25
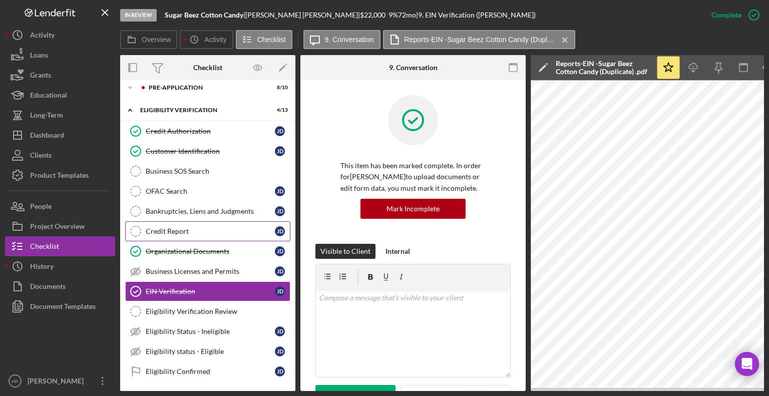
scroll to position [0, 0]
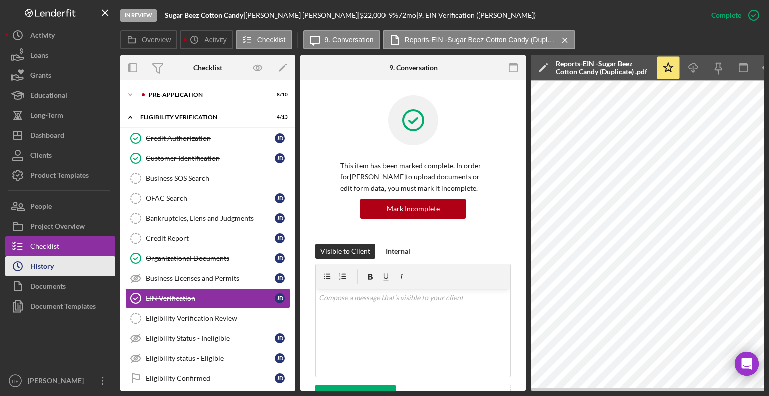
click at [92, 264] on button "Icon/History History" at bounding box center [60, 266] width 110 height 20
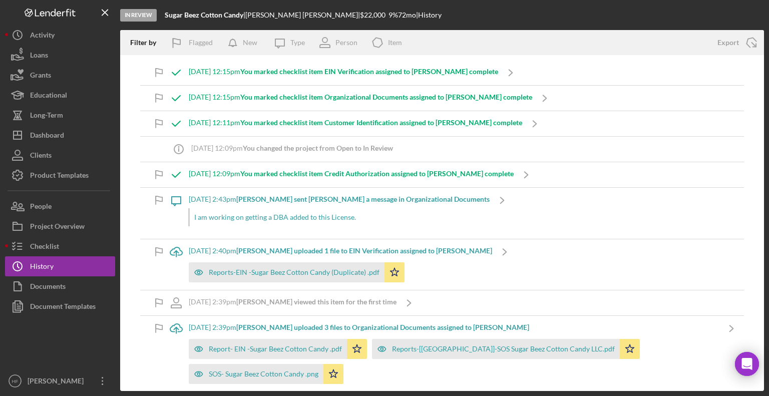
click at [270, 224] on div "I am working on getting a DBA added to this License." at bounding box center [339, 217] width 301 height 18
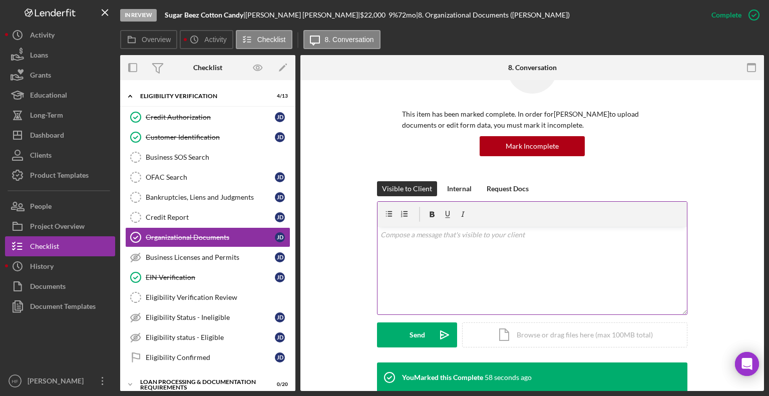
scroll to position [50, 0]
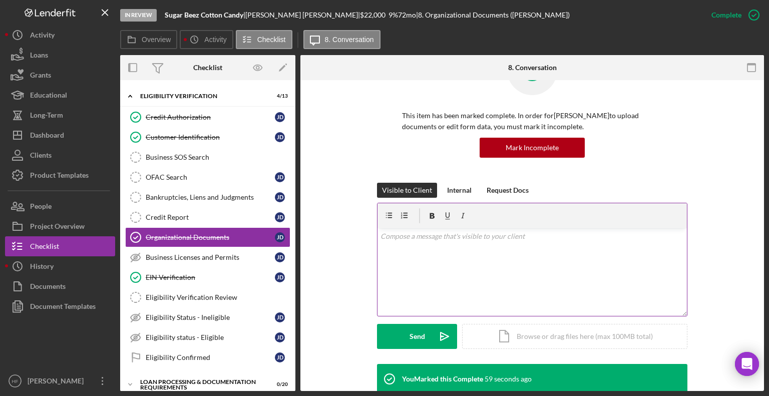
click at [445, 248] on div "v Color teal Color pink Remove color Add row above Add row below Add column bef…" at bounding box center [531, 272] width 309 height 88
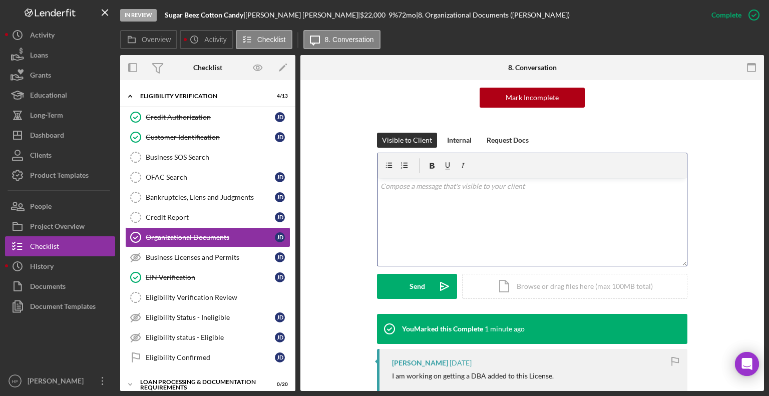
scroll to position [150, 0]
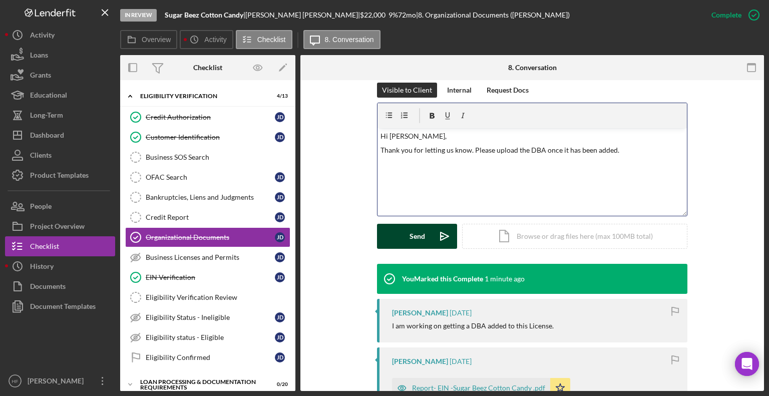
click at [417, 228] on div "Send" at bounding box center [417, 236] width 16 height 25
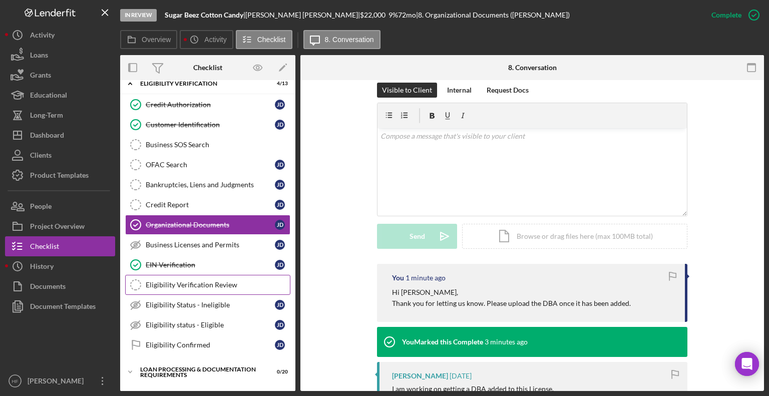
scroll to position [50, 0]
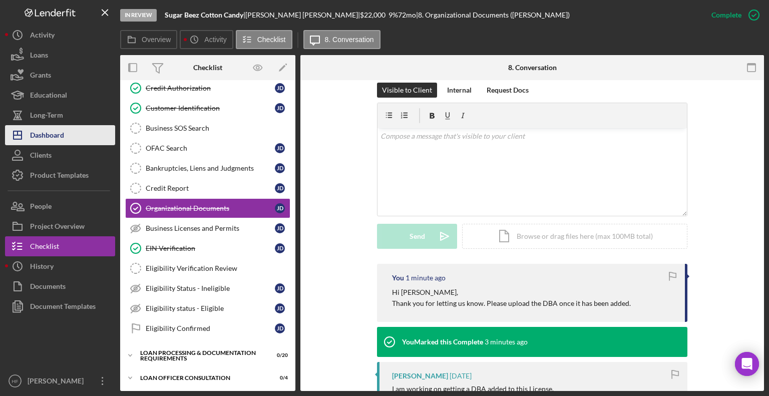
click at [82, 140] on button "Icon/Dashboard Dashboard" at bounding box center [60, 135] width 110 height 20
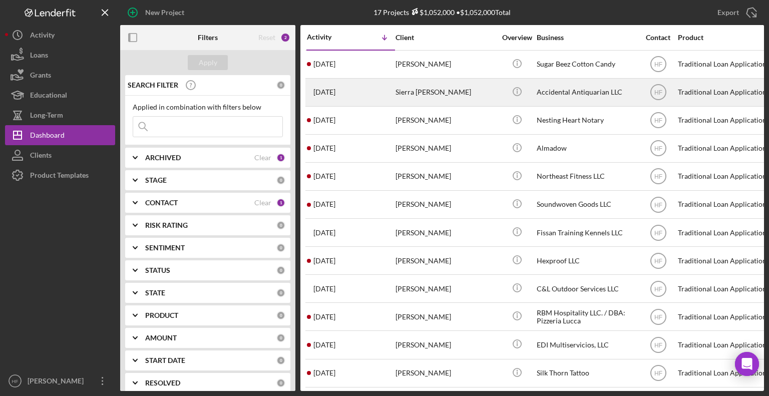
click at [437, 105] on div "Sierra [PERSON_NAME]" at bounding box center [445, 92] width 100 height 27
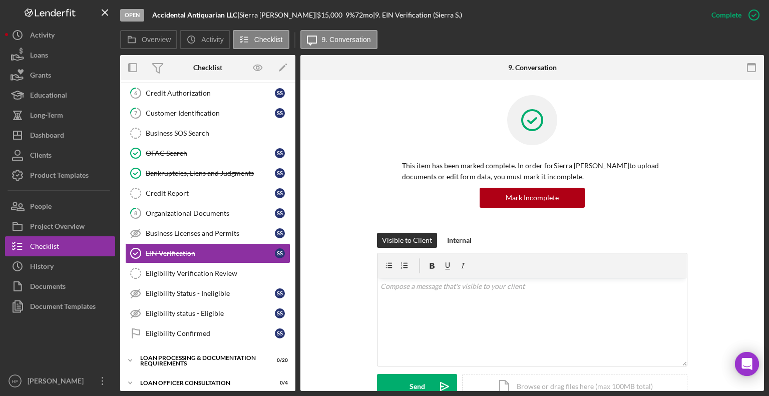
scroll to position [60, 0]
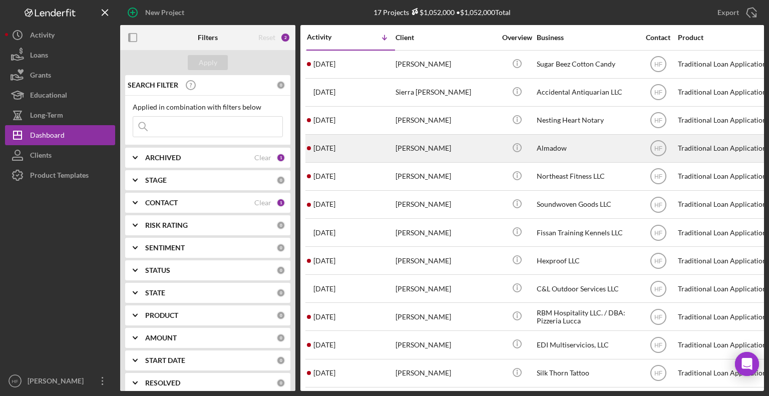
click at [450, 147] on div "[PERSON_NAME]" at bounding box center [445, 148] width 100 height 27
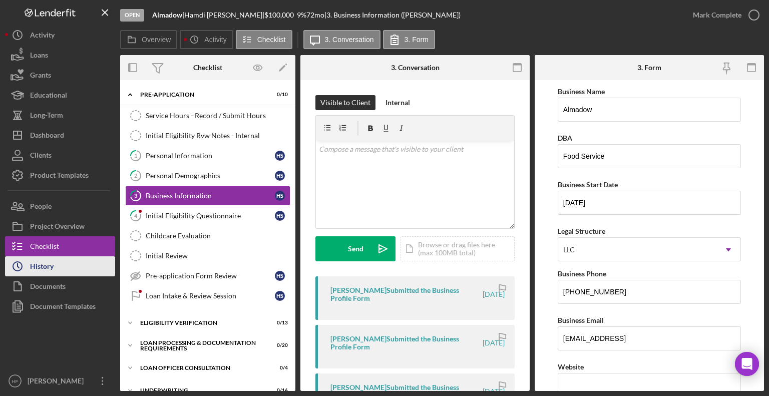
click at [39, 274] on div "History" at bounding box center [42, 267] width 24 height 23
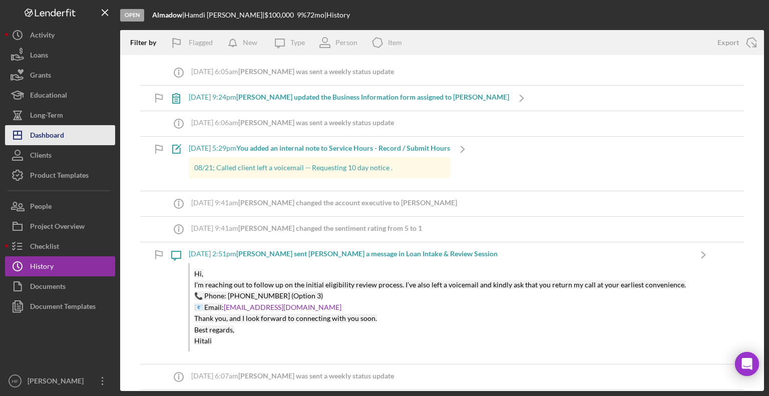
drag, startPoint x: 60, startPoint y: 130, endPoint x: 73, endPoint y: 130, distance: 12.5
click at [60, 130] on div "Dashboard" at bounding box center [47, 136] width 34 height 23
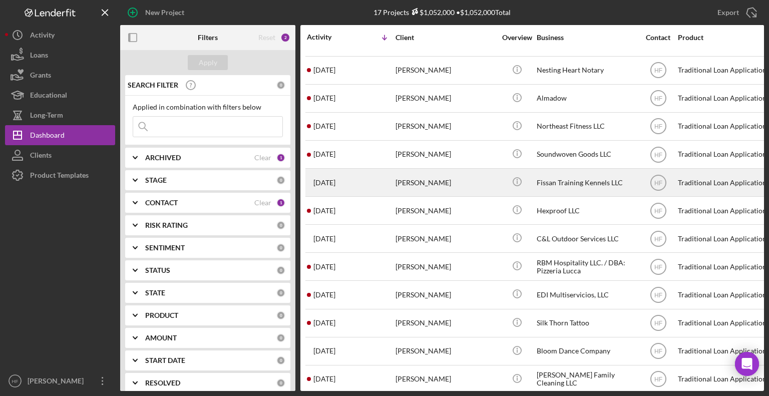
scroll to position [149, 0]
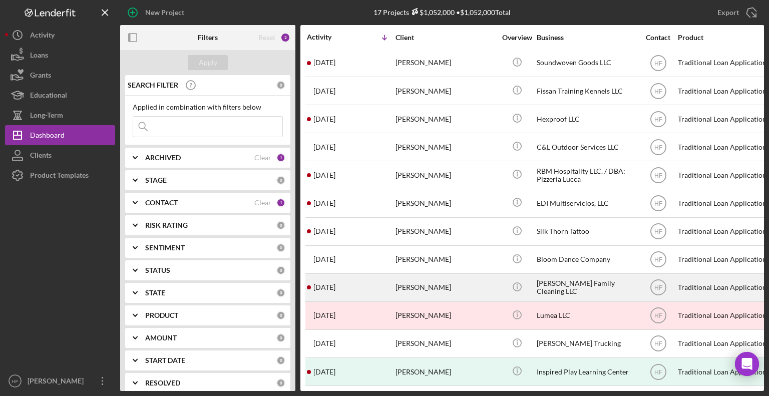
click at [484, 276] on div "[PERSON_NAME]" at bounding box center [445, 287] width 100 height 27
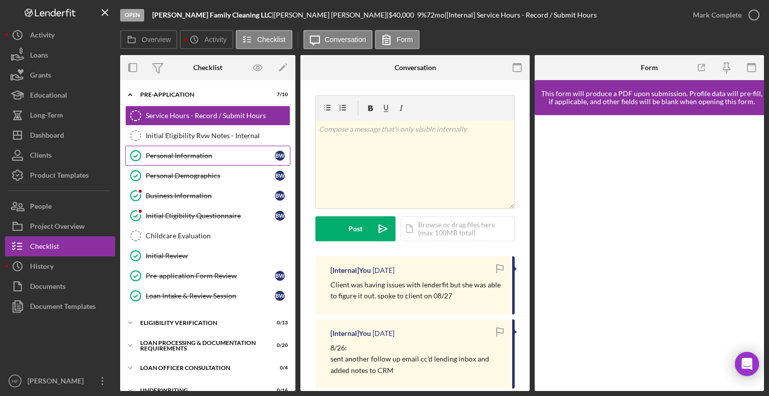
click at [184, 152] on div "Personal Information" at bounding box center [210, 156] width 129 height 8
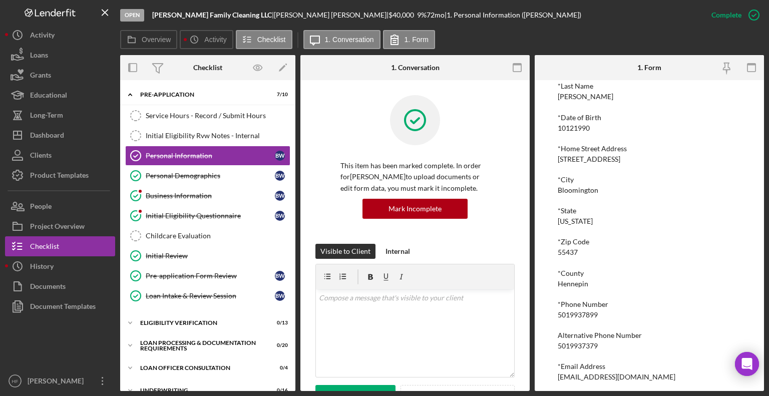
scroll to position [115, 0]
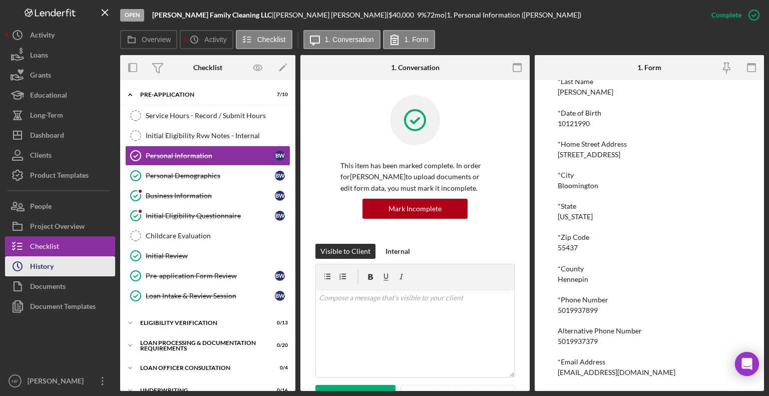
click at [61, 262] on button "Icon/History History" at bounding box center [60, 266] width 110 height 20
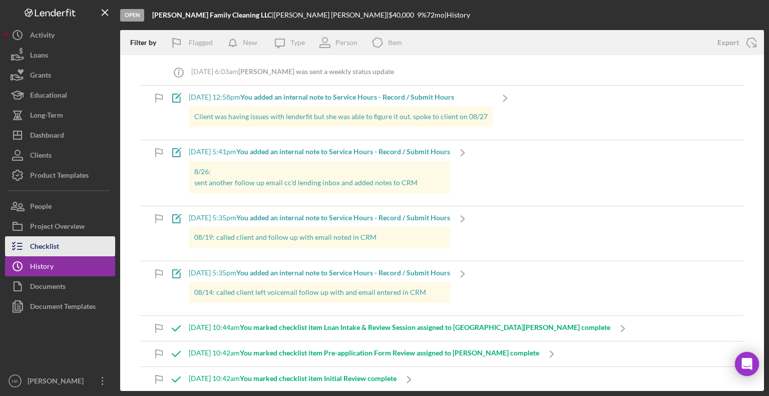
click at [60, 244] on button "Checklist" at bounding box center [60, 246] width 110 height 20
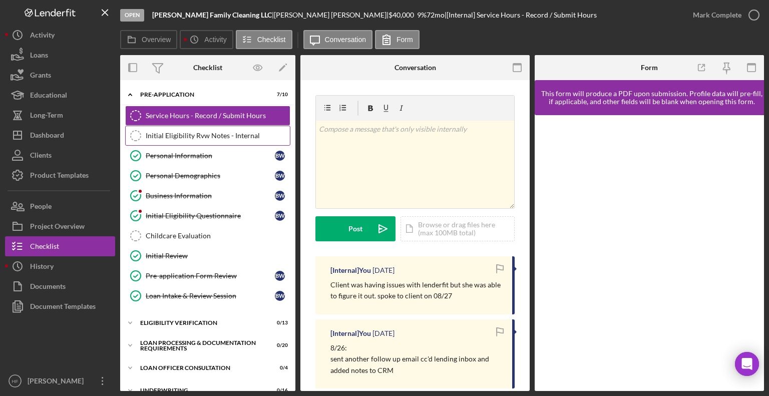
click at [224, 140] on link "Initial Eligibility Rvw Notes - Internal Initial Eligibility Rvw Notes - Intern…" at bounding box center [207, 136] width 165 height 20
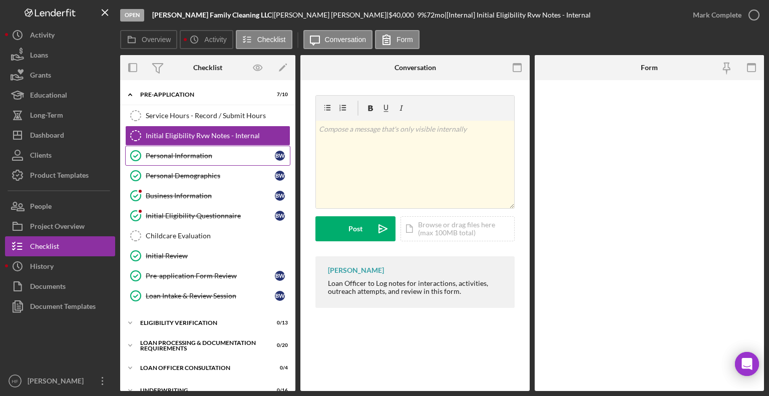
click at [218, 152] on div "Personal Information" at bounding box center [210, 156] width 129 height 8
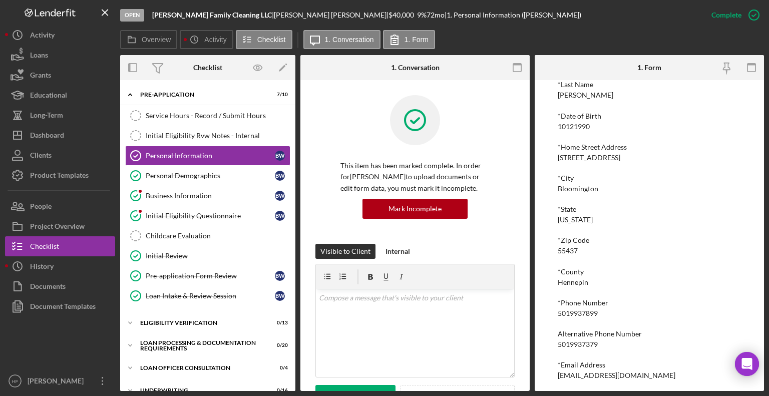
scroll to position [115, 0]
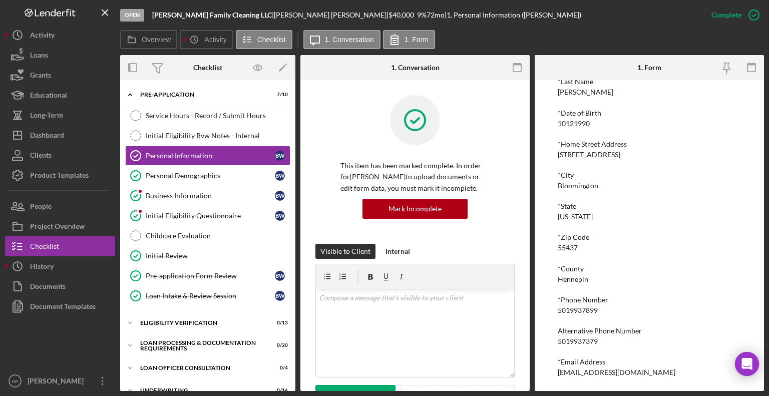
click at [597, 327] on div "5019937379" at bounding box center [578, 341] width 40 height 8
click at [194, 119] on div "Service Hours - Record / Submit Hours" at bounding box center [218, 116] width 144 height 8
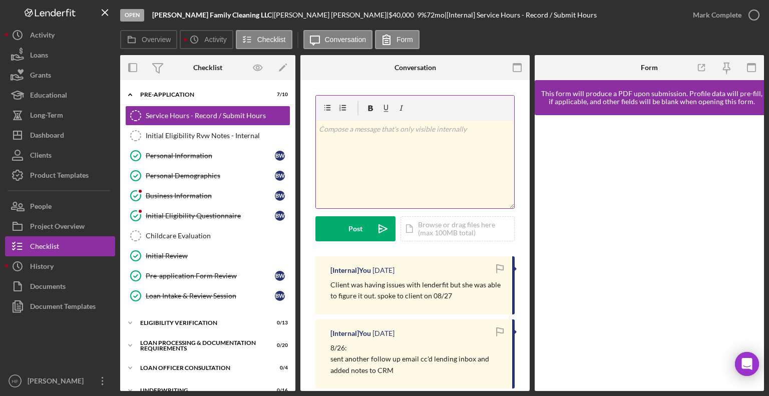
click at [376, 174] on div "v Color teal Color pink Remove color Add row above Add row below Add column bef…" at bounding box center [415, 165] width 198 height 88
drag, startPoint x: 403, startPoint y: 140, endPoint x: 318, endPoint y: 110, distance: 90.4
click at [318, 110] on div "v Color teal Color pink Remove color Add row above Add row below Add column bef…" at bounding box center [415, 152] width 198 height 113
copy p "09/04: Called client to follow up - Voicemail is full on the number ending in -…"
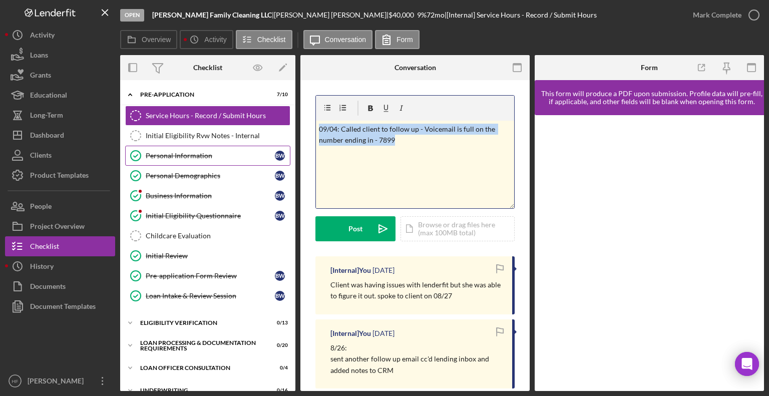
drag, startPoint x: 205, startPoint y: 157, endPoint x: 231, endPoint y: 157, distance: 26.0
click at [205, 157] on div "Personal Information" at bounding box center [210, 156] width 129 height 8
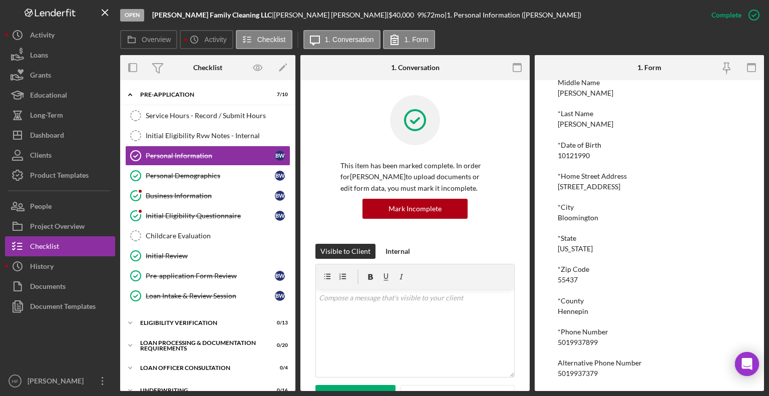
scroll to position [100, 0]
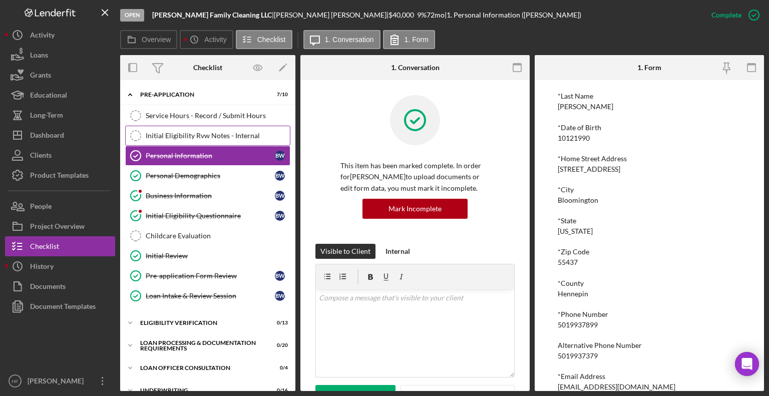
drag, startPoint x: 202, startPoint y: 119, endPoint x: 282, endPoint y: 137, distance: 81.6
click at [202, 119] on div "Service Hours - Record / Submit Hours" at bounding box center [218, 116] width 144 height 8
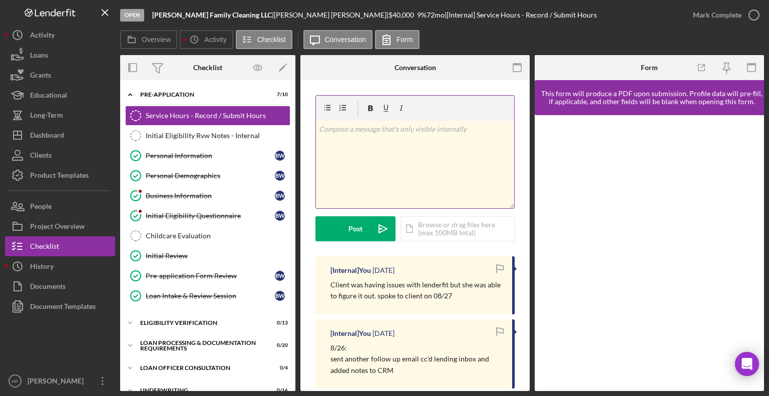
click at [373, 162] on div "v Color teal Color pink Remove color Add row above Add row below Add column bef…" at bounding box center [415, 165] width 198 height 88
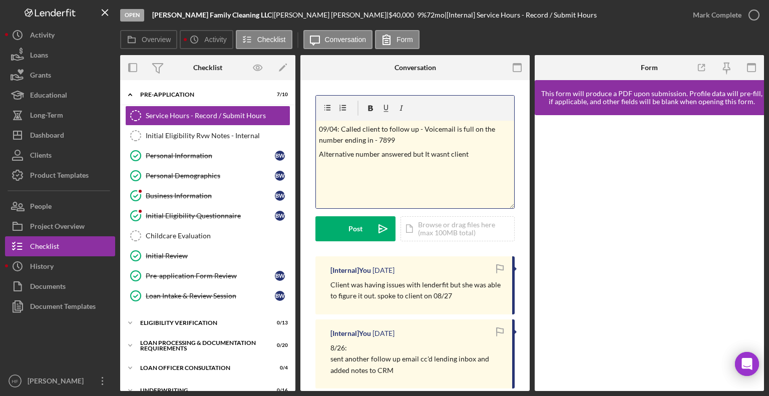
click at [470, 152] on p "Alternative number answered but It wasnt client" at bounding box center [415, 154] width 193 height 11
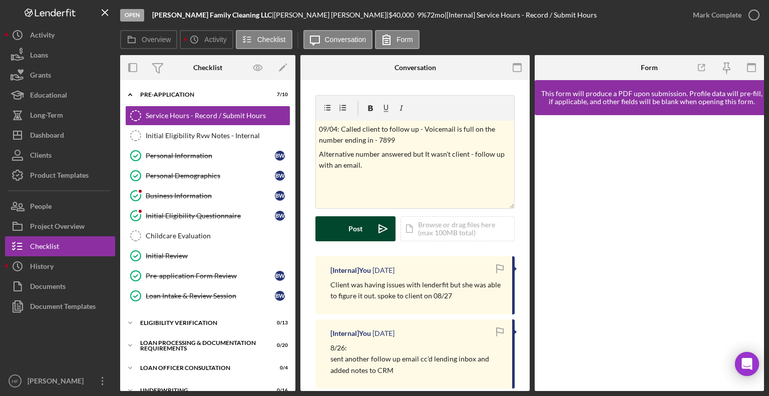
click at [362, 224] on div "Post" at bounding box center [355, 228] width 14 height 25
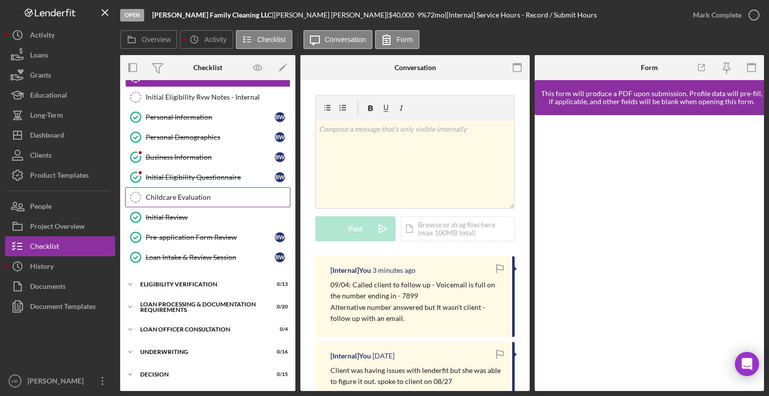
scroll to position [100, 0]
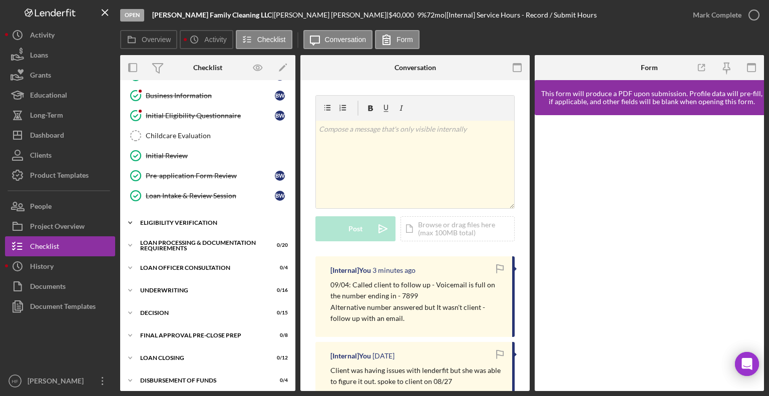
click at [179, 222] on div "Eligibility Verification" at bounding box center [211, 223] width 143 height 6
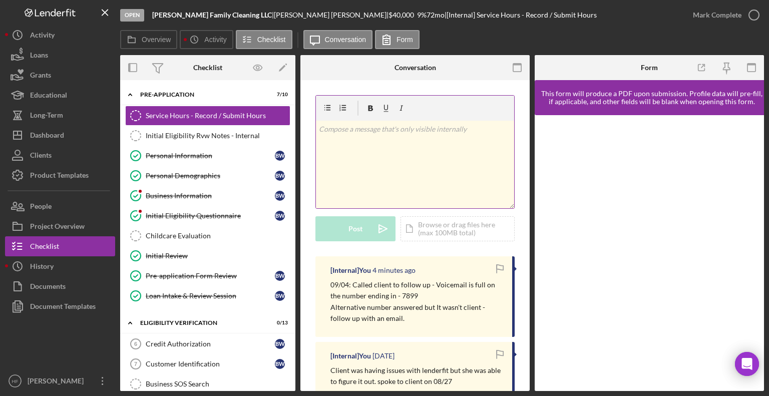
scroll to position [0, 0]
click at [353, 146] on div "v Color teal Color pink Remove color Add row above Add row below Add column bef…" at bounding box center [415, 165] width 198 height 88
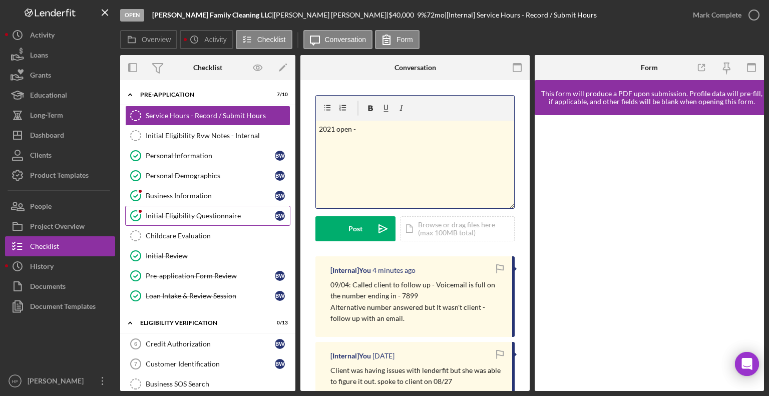
click at [194, 220] on link "Initial Eligibility Questionnaire Initial Eligibility Questionnaire B W" at bounding box center [207, 216] width 165 height 20
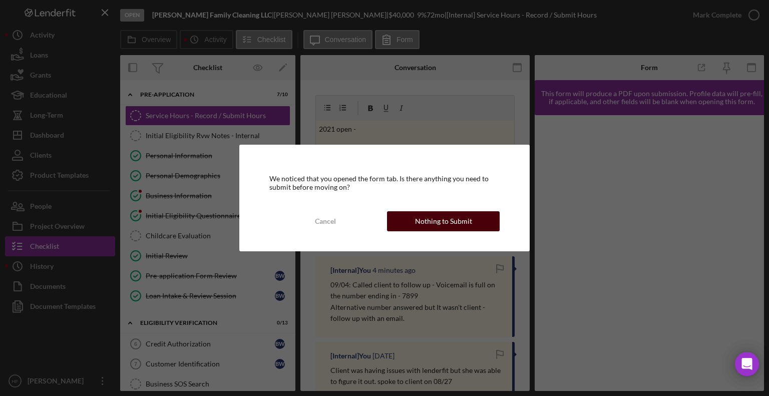
click at [422, 213] on div "Nothing to Submit" at bounding box center [443, 221] width 57 height 20
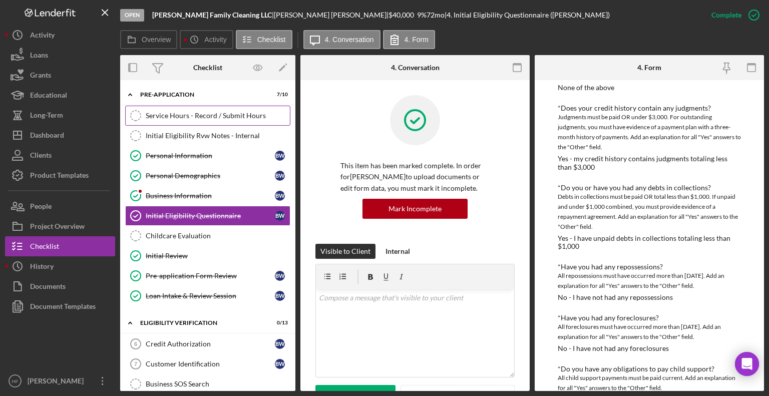
click at [213, 117] on div "Service Hours - Record / Submit Hours" at bounding box center [218, 116] width 144 height 8
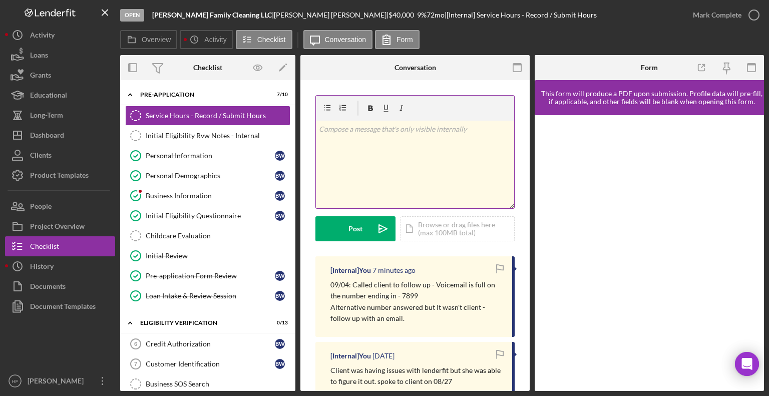
click at [362, 147] on div "v Color teal Color pink Remove color Add row above Add row below Add column bef…" at bounding box center [415, 165] width 198 height 88
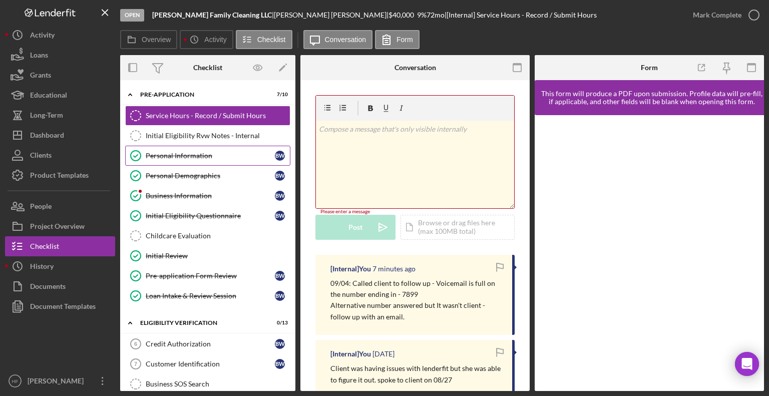
click at [200, 156] on div "Personal Information" at bounding box center [210, 156] width 129 height 8
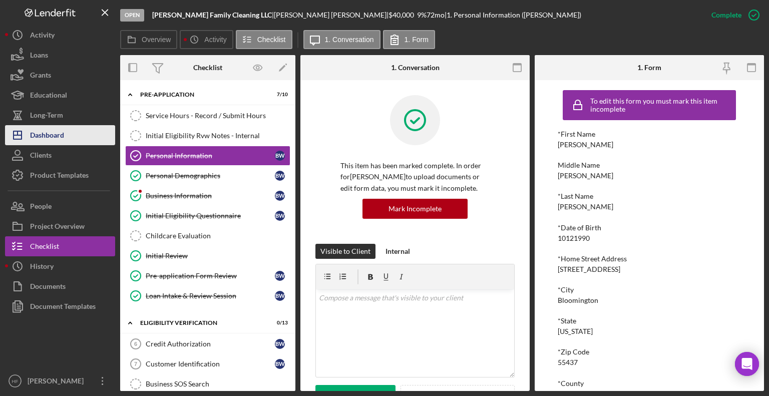
click at [83, 132] on button "Icon/Dashboard Dashboard" at bounding box center [60, 135] width 110 height 20
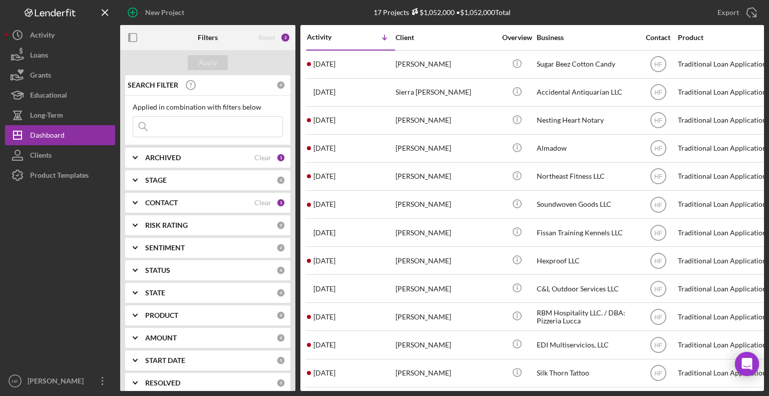
click at [277, 36] on div "Reset 2" at bounding box center [274, 37] width 32 height 25
click at [286, 38] on div "2" at bounding box center [285, 38] width 10 height 10
click at [220, 204] on div "CONTACT" at bounding box center [199, 203] width 109 height 8
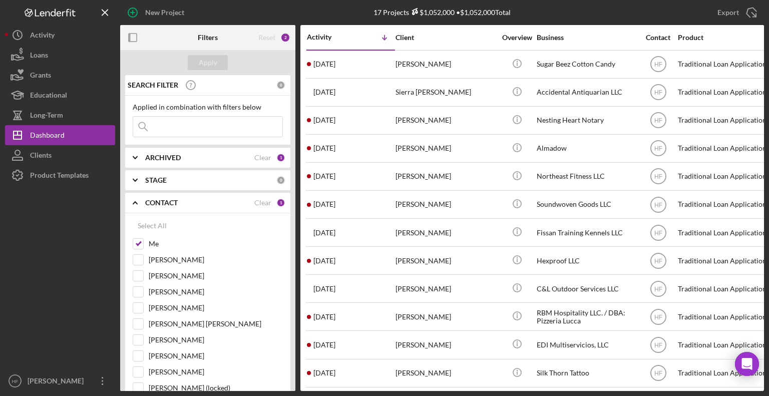
click at [220, 203] on div "CONTACT" at bounding box center [199, 203] width 109 height 8
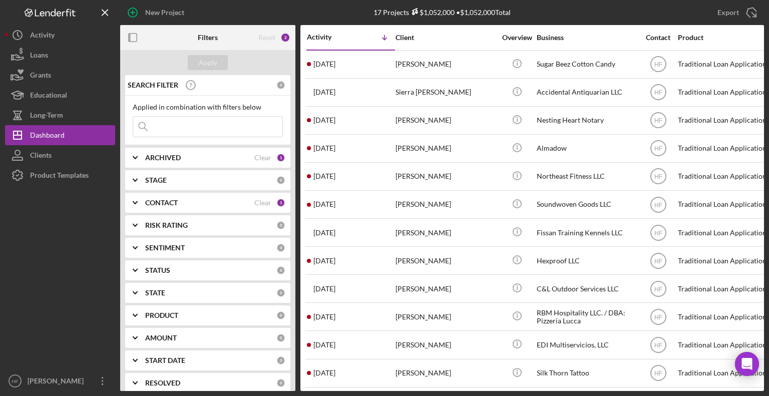
click at [222, 161] on div "ARCHIVED" at bounding box center [199, 158] width 109 height 8
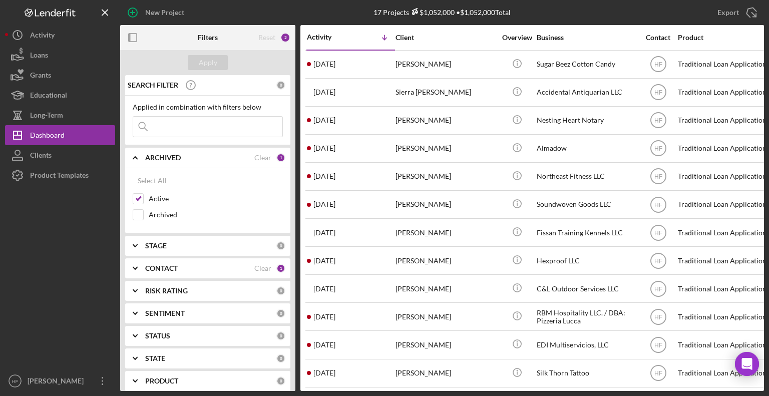
click at [222, 161] on div "ARCHIVED" at bounding box center [199, 158] width 109 height 8
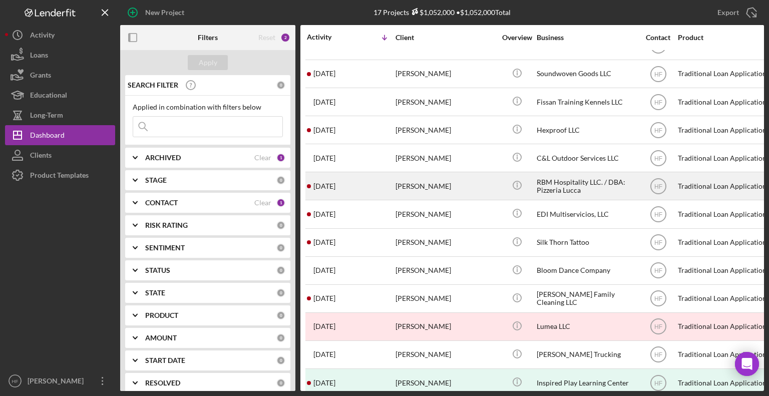
scroll to position [149, 0]
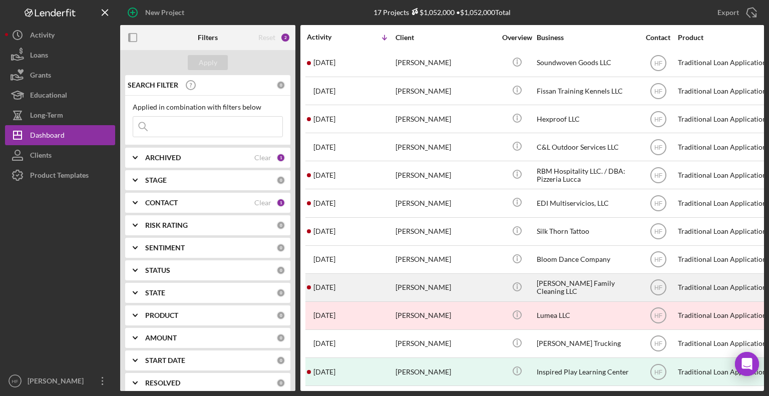
click at [476, 276] on div "[PERSON_NAME]" at bounding box center [445, 287] width 100 height 27
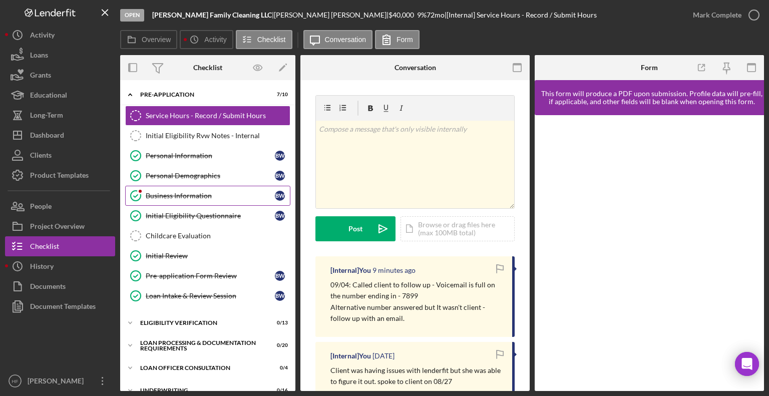
click at [211, 199] on link "Business Information Business Information B W" at bounding box center [207, 196] width 165 height 20
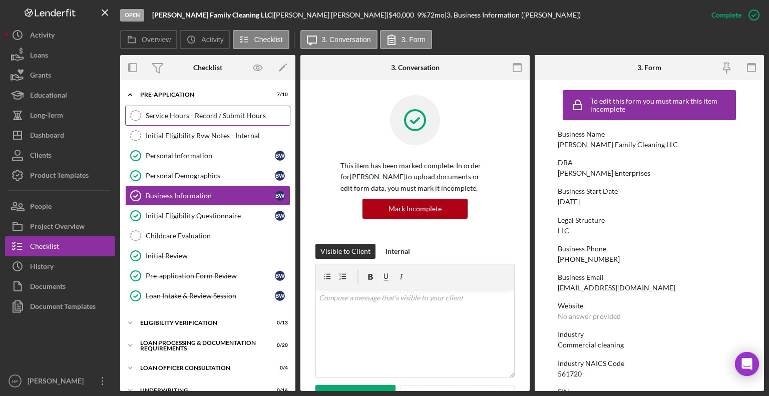
click at [203, 115] on div "Service Hours - Record / Submit Hours" at bounding box center [218, 116] width 144 height 8
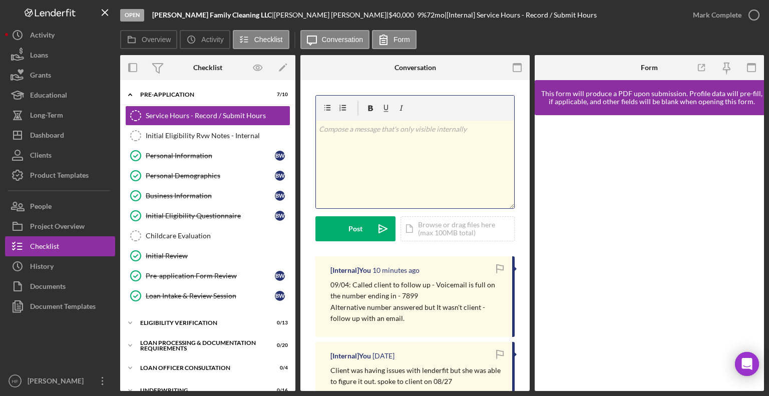
click at [395, 164] on div "v Color teal Color pink Remove color Add row above Add row below Add column bef…" at bounding box center [415, 165] width 198 height 88
click at [412, 137] on p "09/04: Spoke to client she stated she might have collections and a judgment but…" at bounding box center [415, 135] width 193 height 23
click at [474, 140] on p "09/04: Spoke to client she stated she might have collections and a judgment but…" at bounding box center [415, 135] width 193 height 23
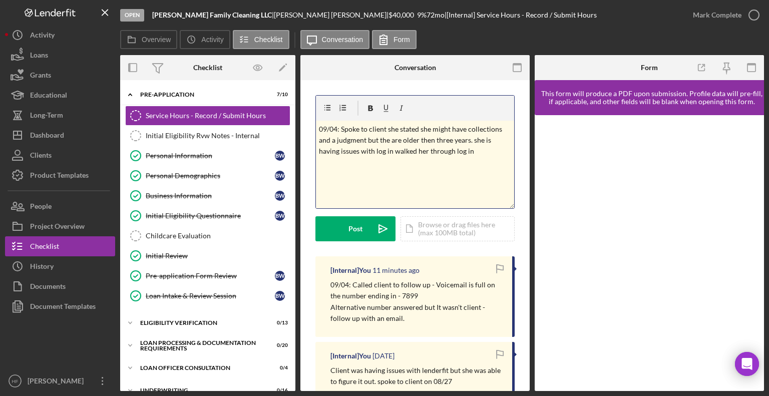
drag, startPoint x: 476, startPoint y: 154, endPoint x: 319, endPoint y: 130, distance: 159.5
click at [319, 130] on p "09/04: Spoke to client she stated she might have collections and a judgment but…" at bounding box center [415, 141] width 193 height 34
copy p "09/04: Spoke to client she stated she might have collections and a judgment but…"
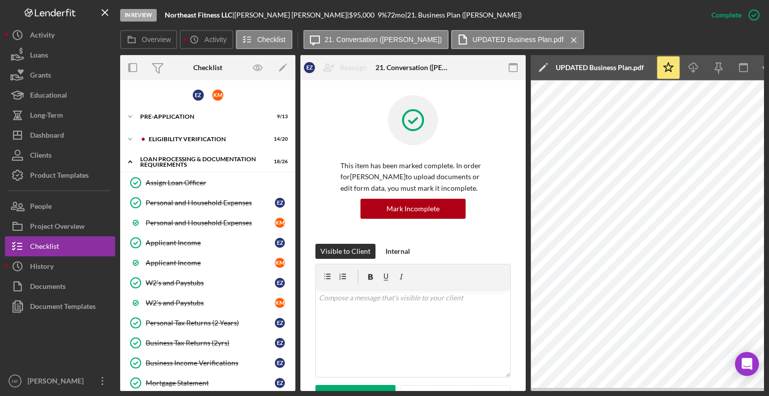
scroll to position [1652, 0]
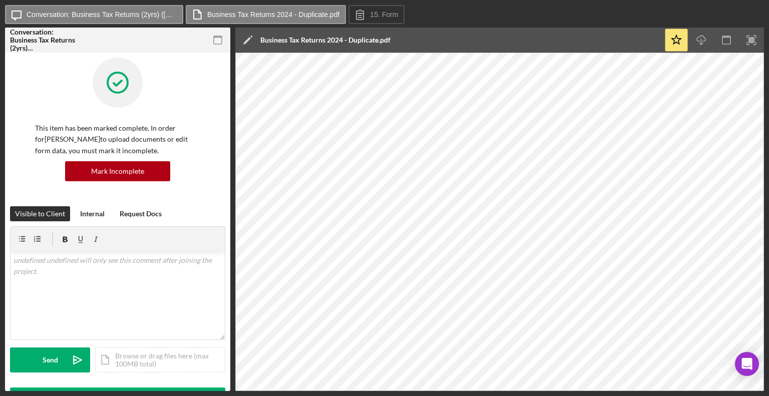
scroll to position [300, 0]
